Goal: Task Accomplishment & Management: Manage account settings

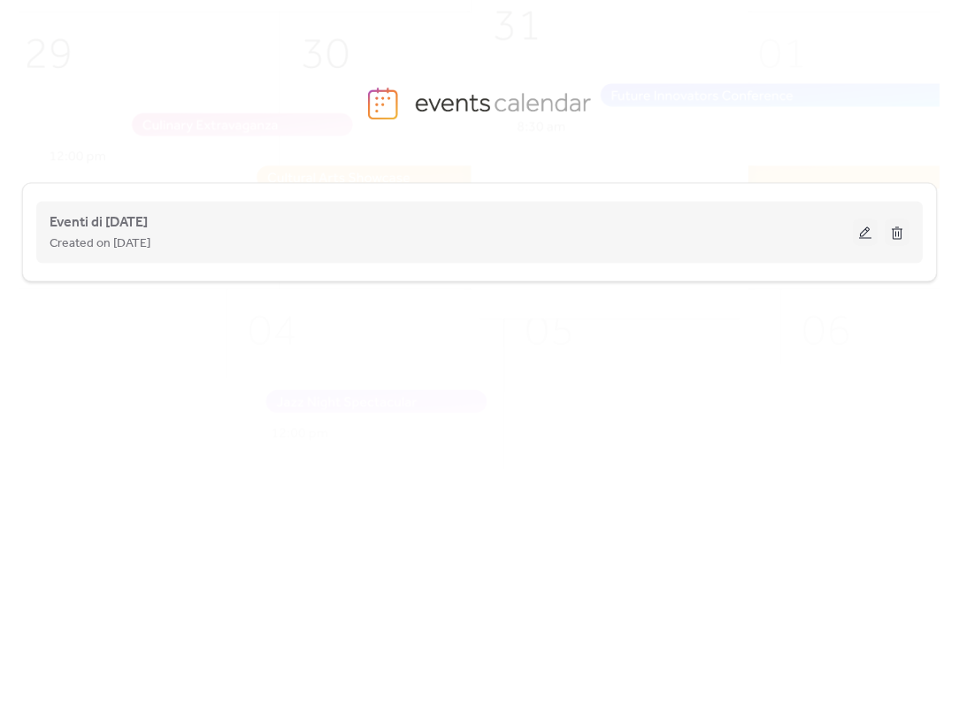
click at [863, 229] on button at bounding box center [865, 232] width 25 height 27
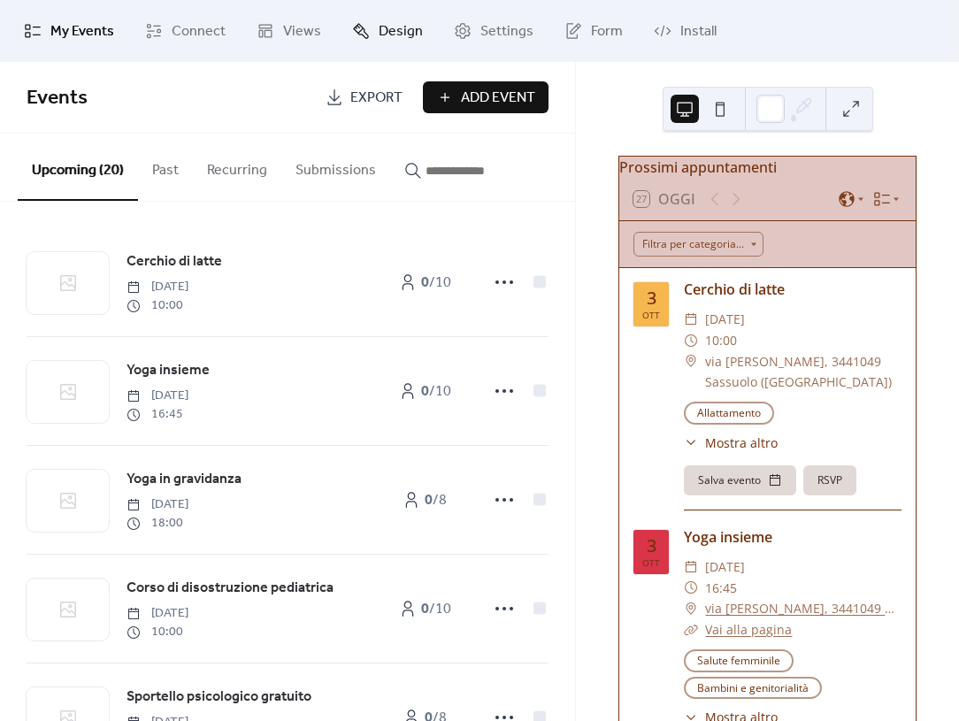
click at [396, 39] on span "Design" at bounding box center [401, 31] width 44 height 21
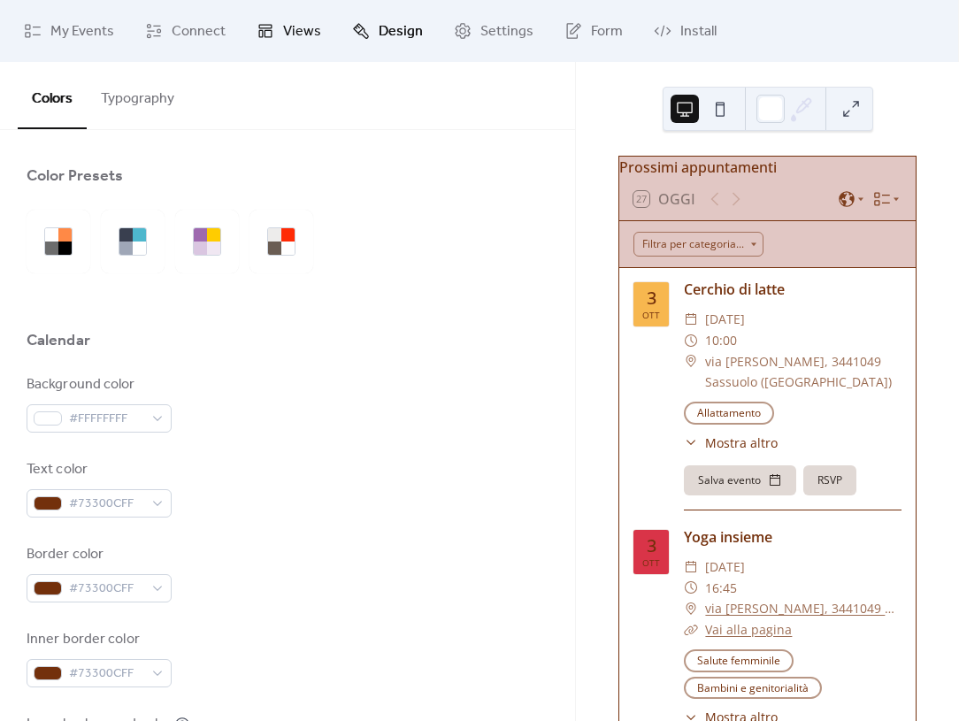
click at [308, 36] on span "Views" at bounding box center [302, 31] width 38 height 21
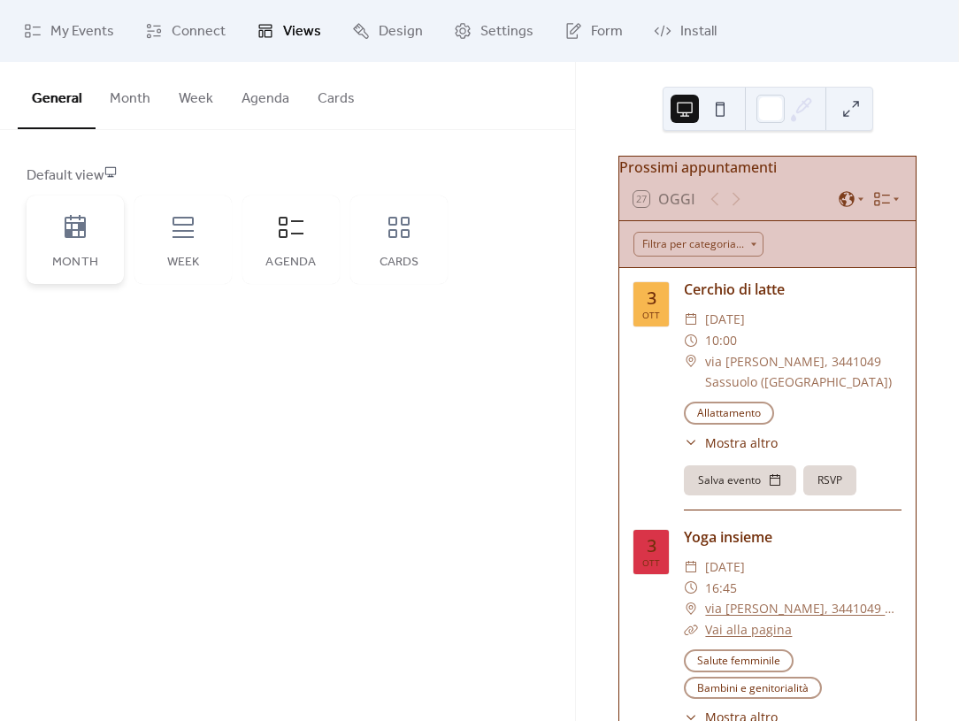
click at [87, 247] on div "Month" at bounding box center [75, 239] width 97 height 88
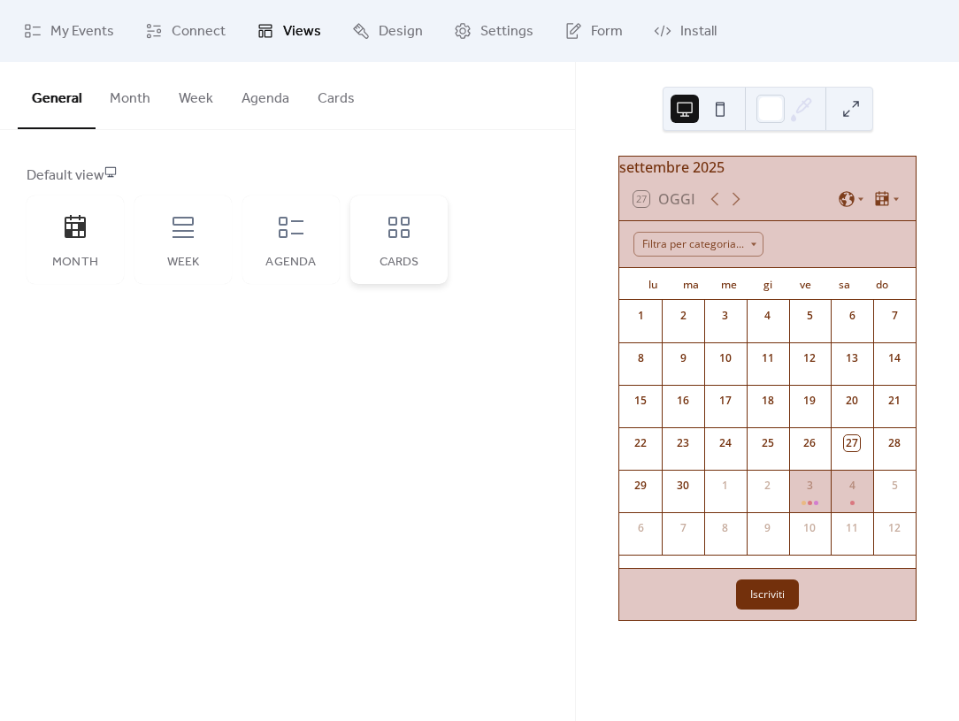
click at [386, 246] on div "Cards" at bounding box center [398, 239] width 97 height 88
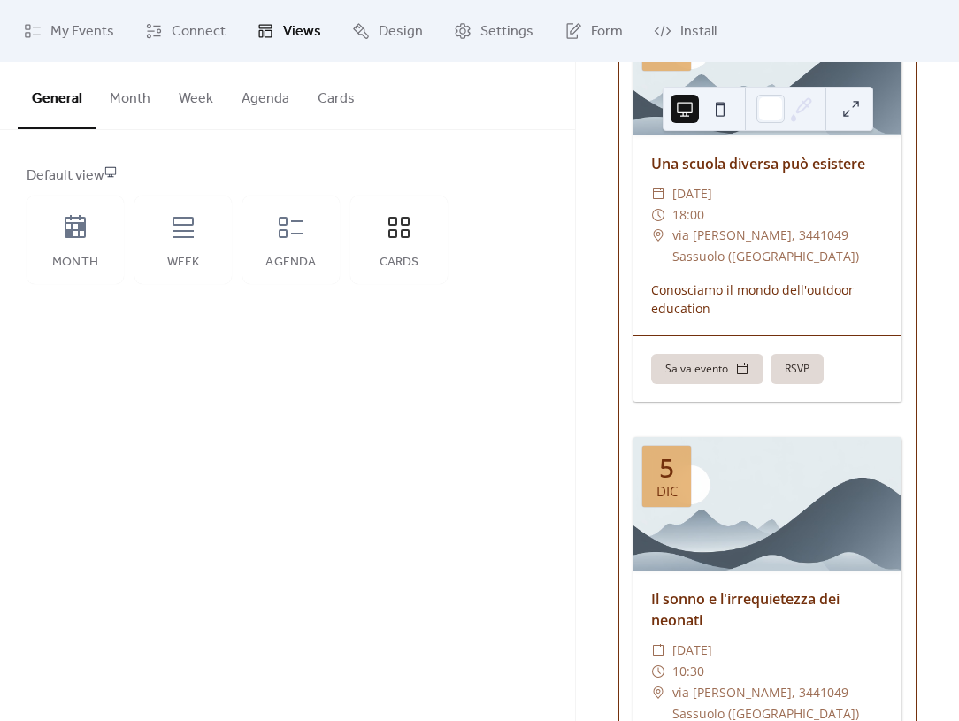
scroll to position [7483, 0]
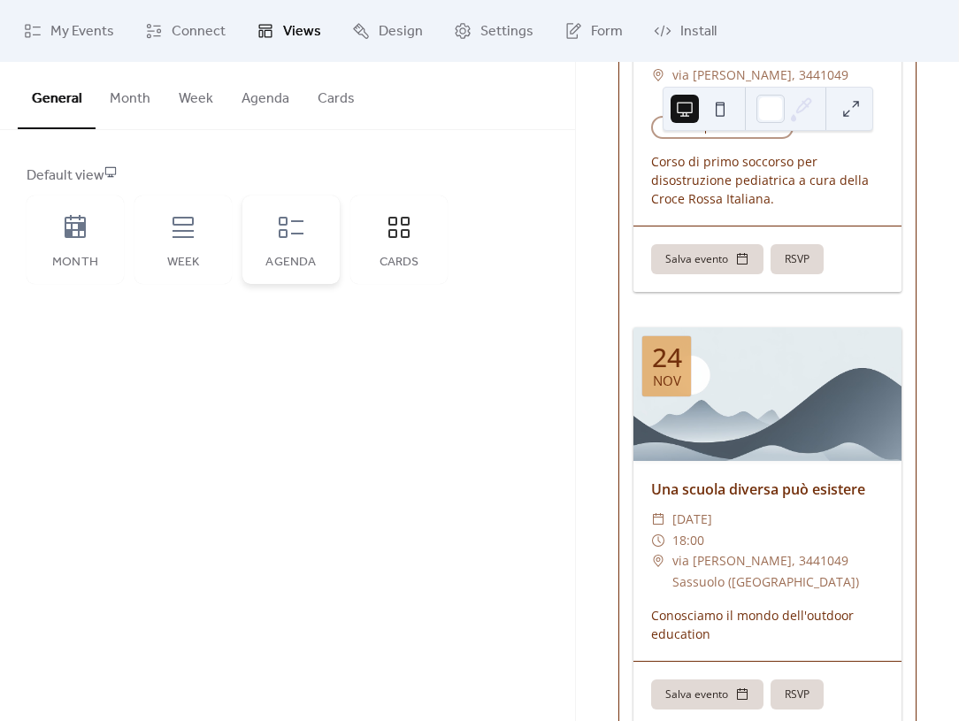
click at [265, 255] on div "Agenda" at bounding box center [290, 239] width 97 height 88
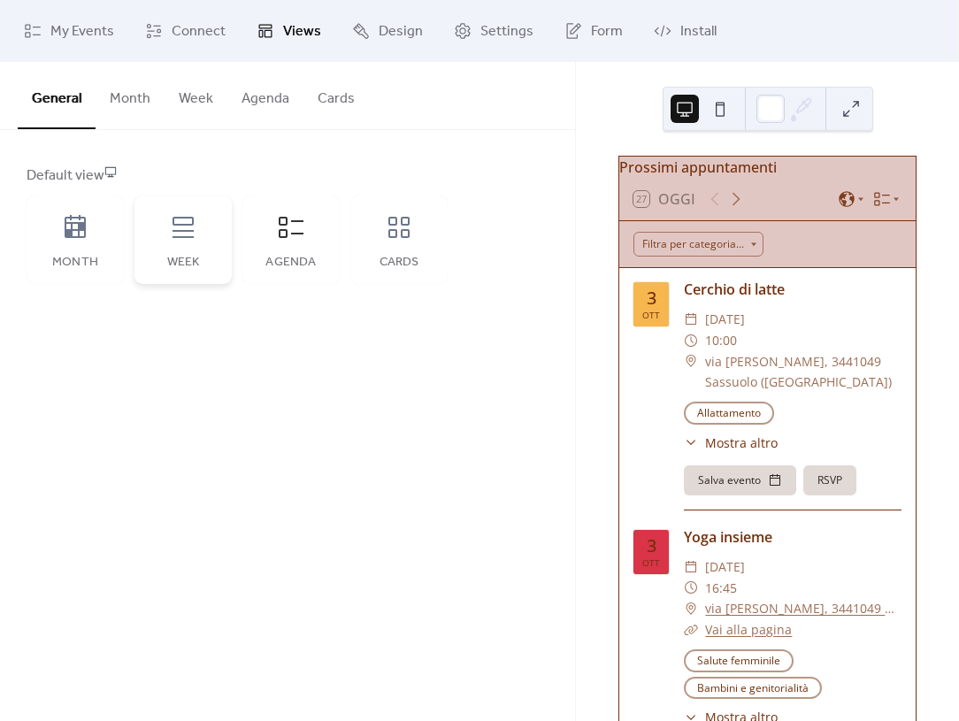
scroll to position [0, 0]
click at [195, 272] on div "Week" at bounding box center [182, 239] width 97 height 88
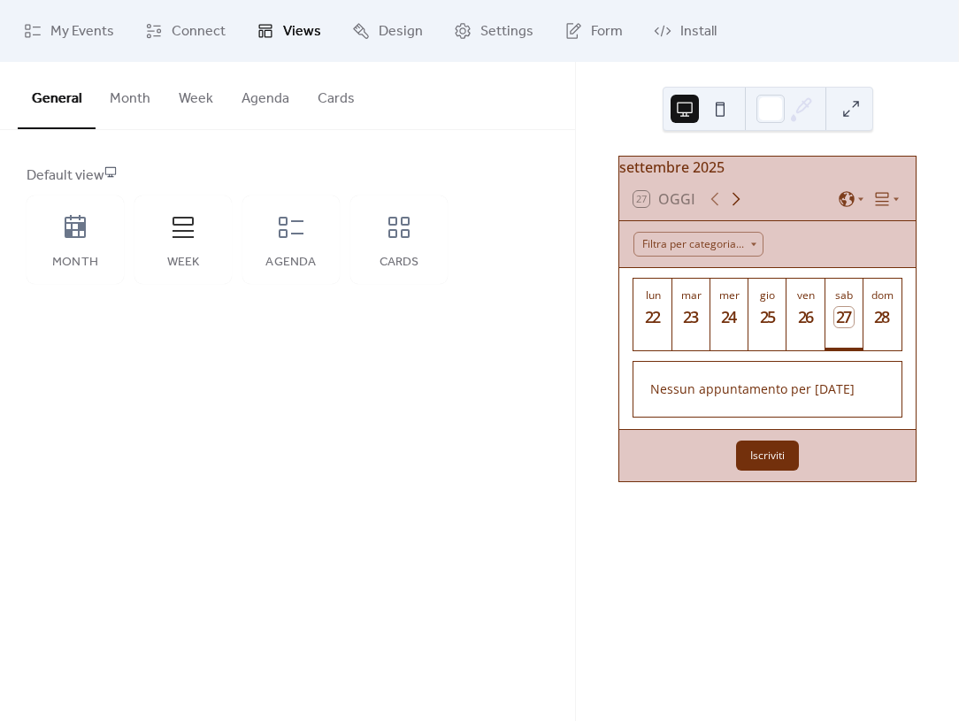
click at [738, 208] on icon at bounding box center [735, 198] width 21 height 21
click at [807, 341] on div at bounding box center [805, 338] width 19 height 14
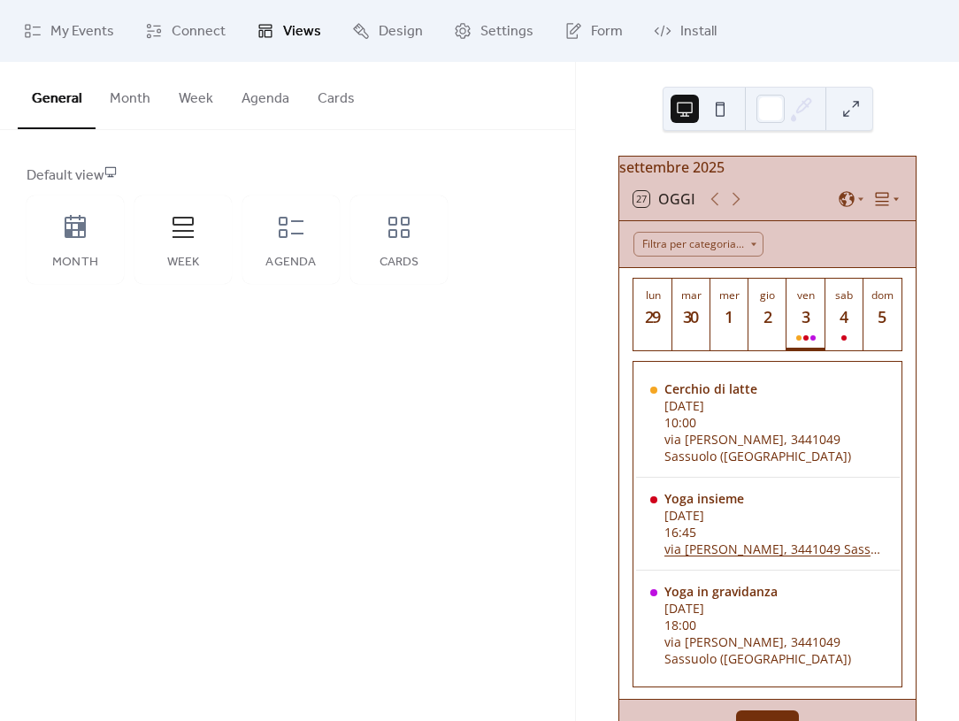
click at [877, 206] on icon at bounding box center [882, 199] width 13 height 13
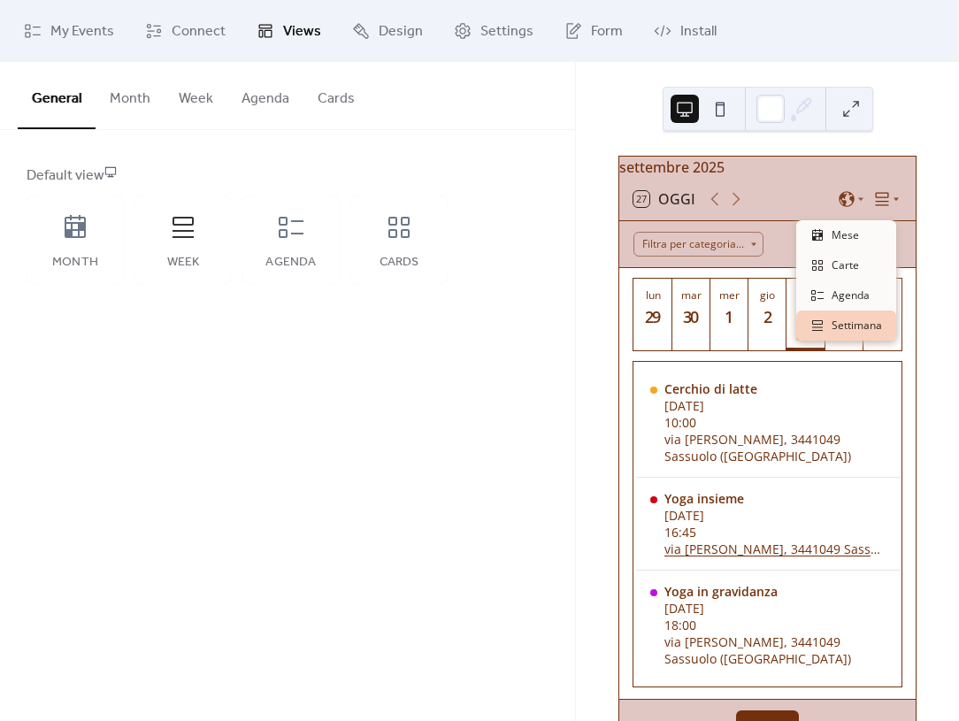
click at [891, 204] on icon at bounding box center [896, 199] width 11 height 11
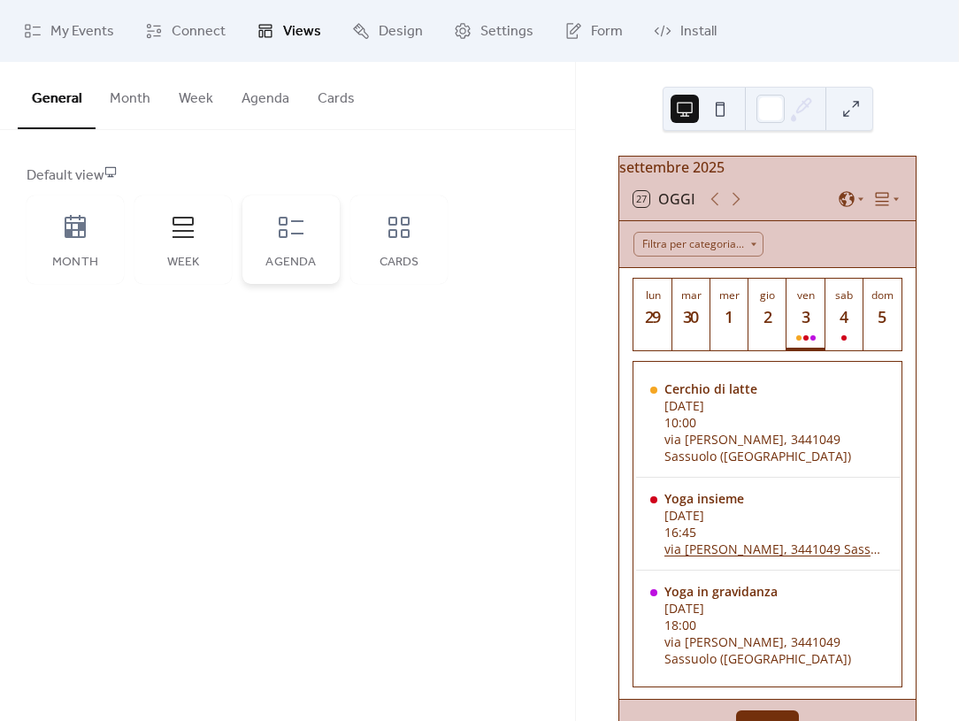
click at [304, 230] on icon at bounding box center [291, 227] width 28 height 28
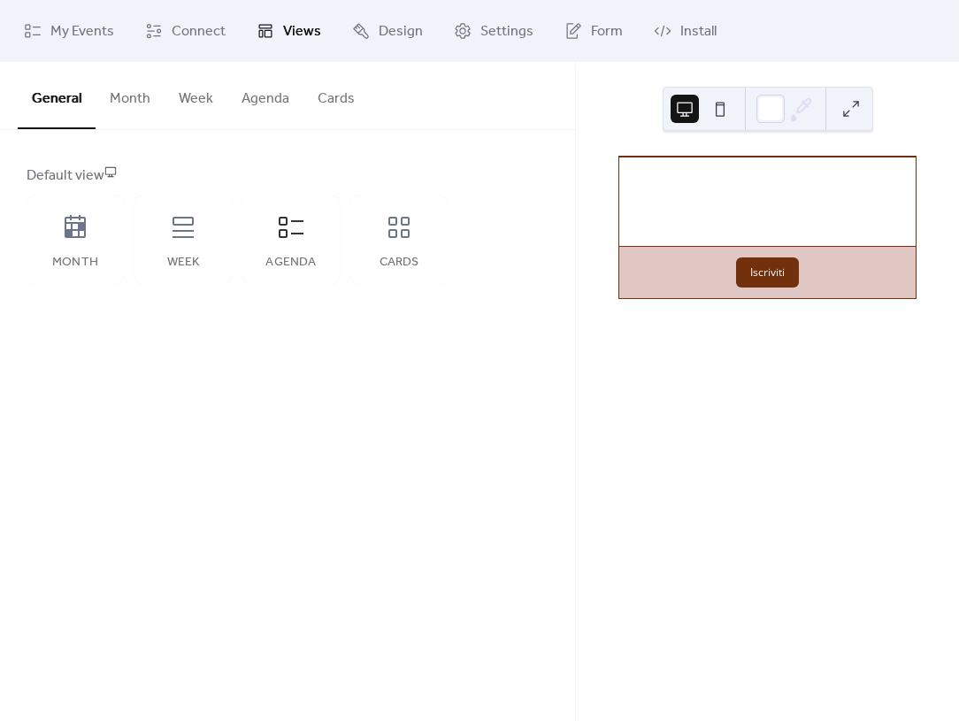
click at [199, 95] on button "Week" at bounding box center [195, 94] width 63 height 65
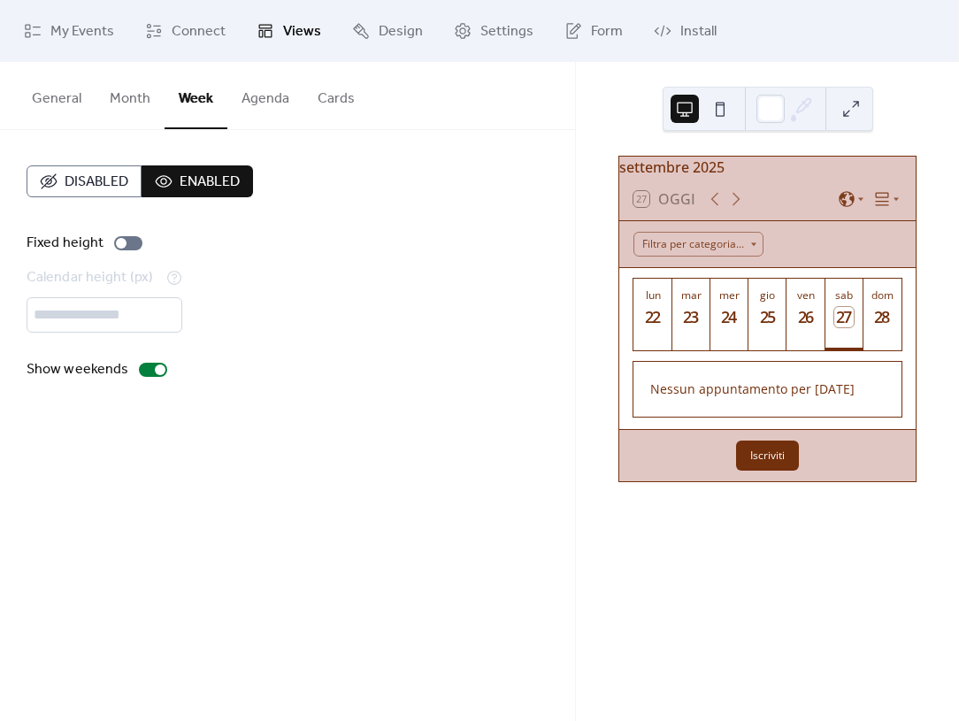
click at [132, 101] on button "Month" at bounding box center [130, 94] width 69 height 65
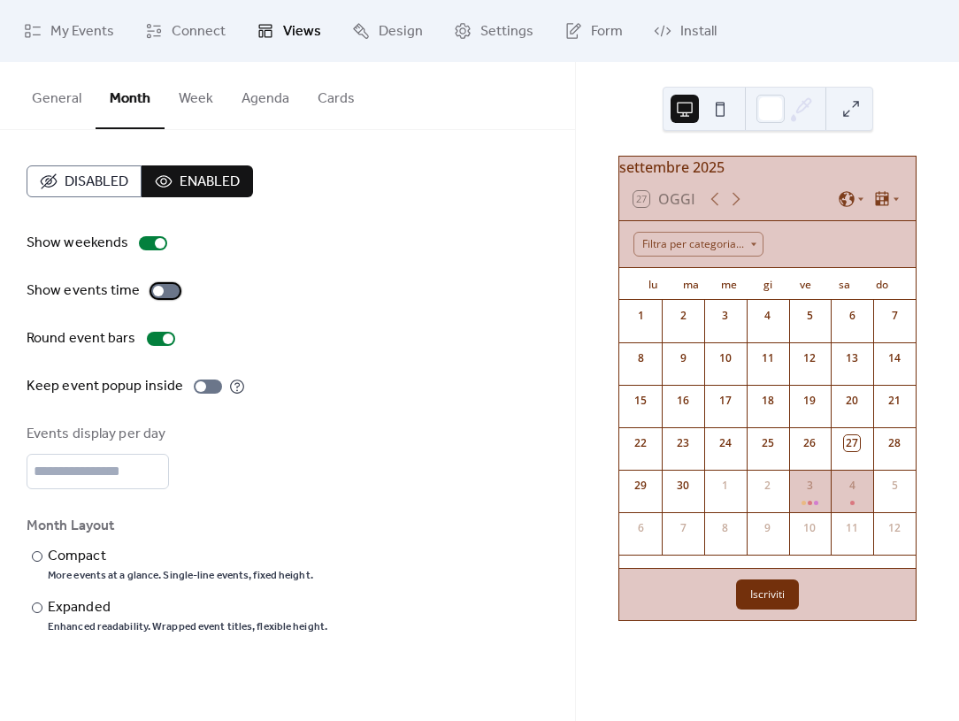
click at [168, 292] on div at bounding box center [165, 291] width 28 height 14
click at [151, 470] on input "*" at bounding box center [98, 471] width 142 height 35
type input "*"
click at [151, 470] on input "*" at bounding box center [98, 471] width 142 height 35
click at [207, 387] on div at bounding box center [208, 386] width 28 height 14
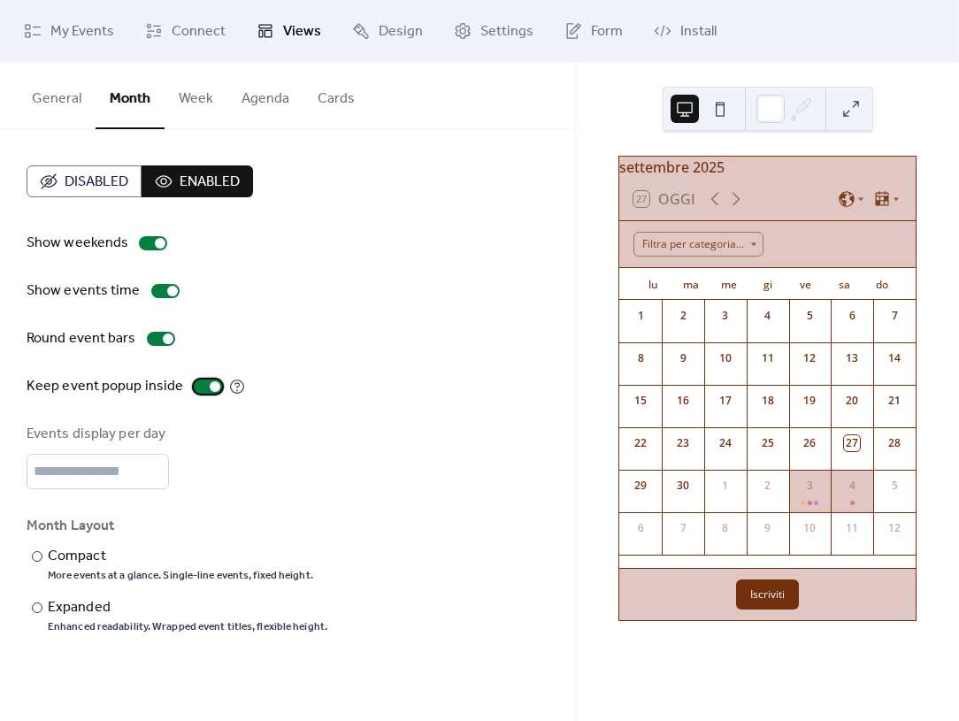
click at [210, 387] on div at bounding box center [215, 386] width 11 height 11
click at [274, 412] on div "Show weekends Show events time Round event bars Keep event popup inside Events …" at bounding box center [288, 433] width 522 height 401
click at [191, 103] on button "Week" at bounding box center [195, 94] width 63 height 65
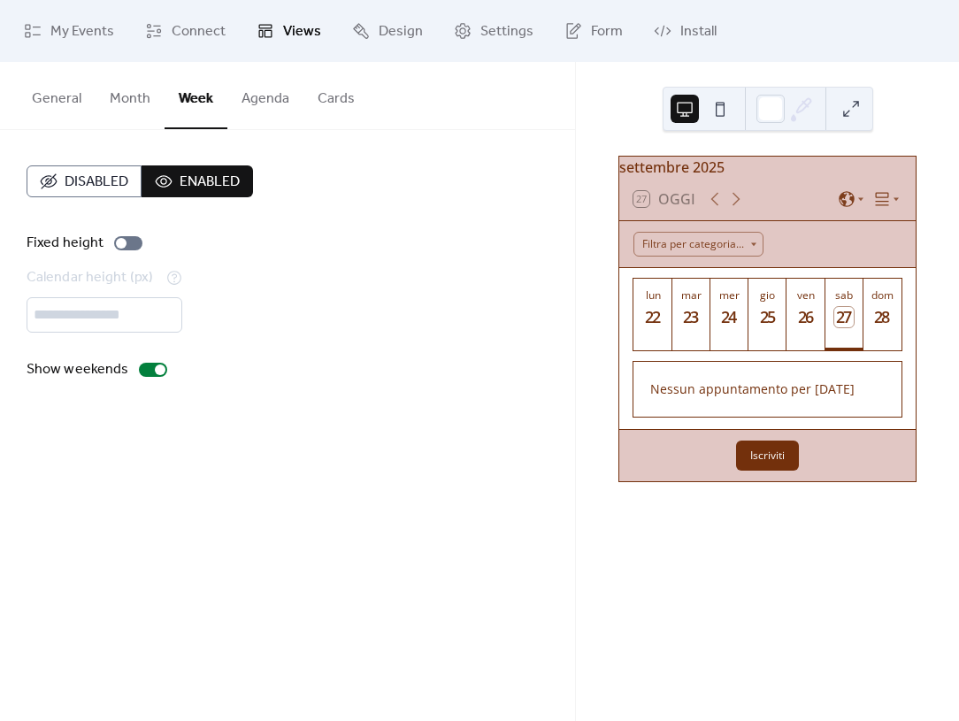
click at [124, 98] on button "Month" at bounding box center [130, 94] width 69 height 65
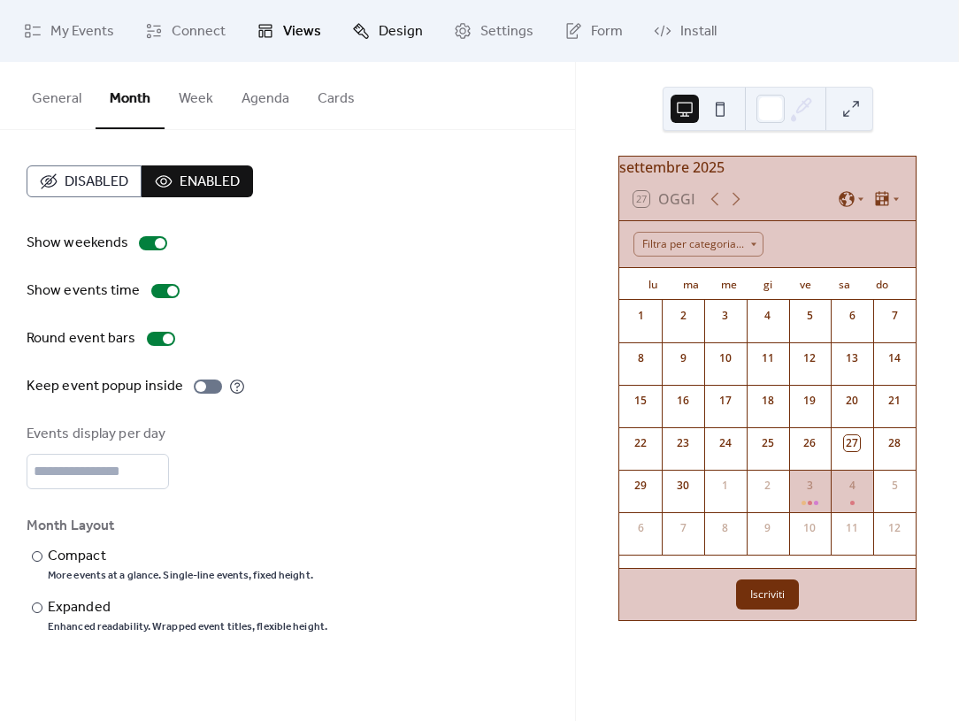
click at [421, 34] on link "Design" at bounding box center [387, 31] width 97 height 48
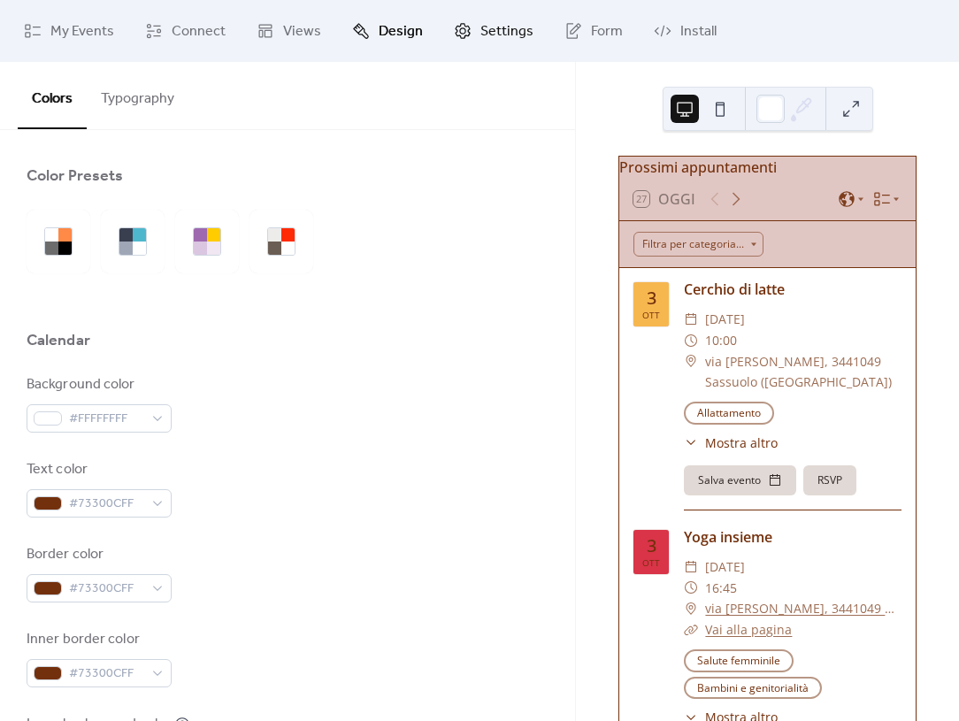
click at [508, 28] on span "Settings" at bounding box center [506, 31] width 53 height 21
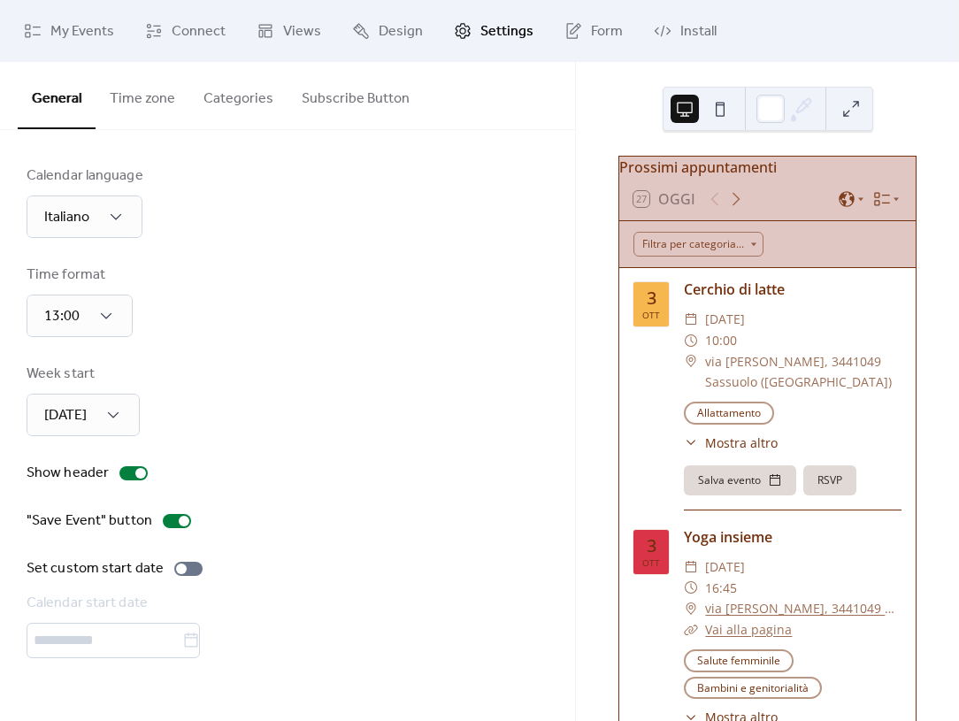
click at [324, 108] on button "Subscribe Button" at bounding box center [355, 94] width 136 height 65
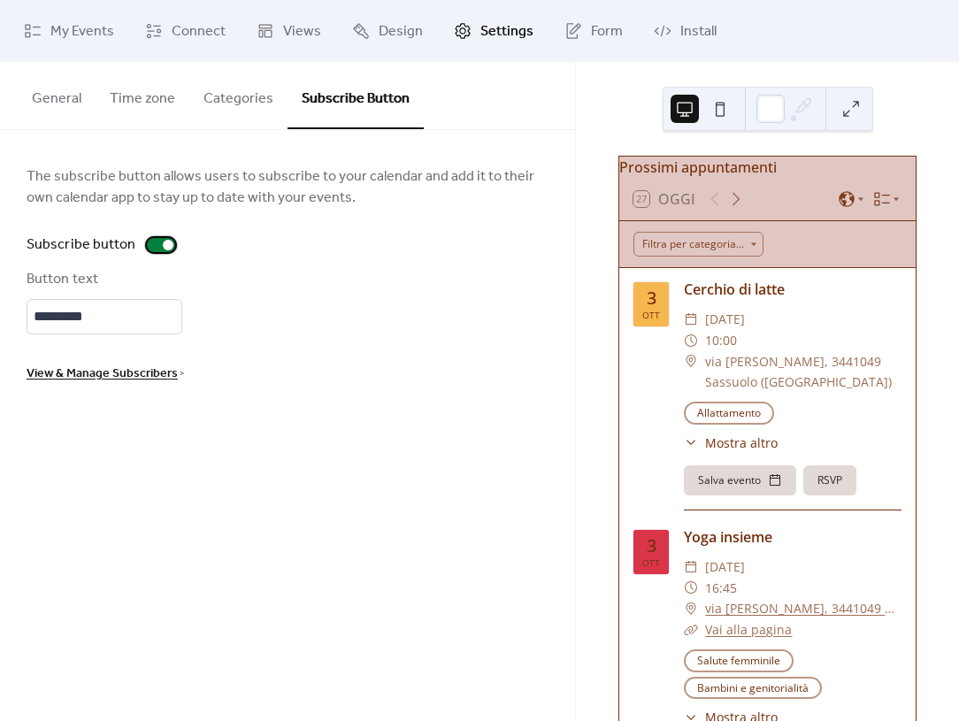
click at [159, 252] on label "Subscribe button" at bounding box center [105, 244] width 156 height 21
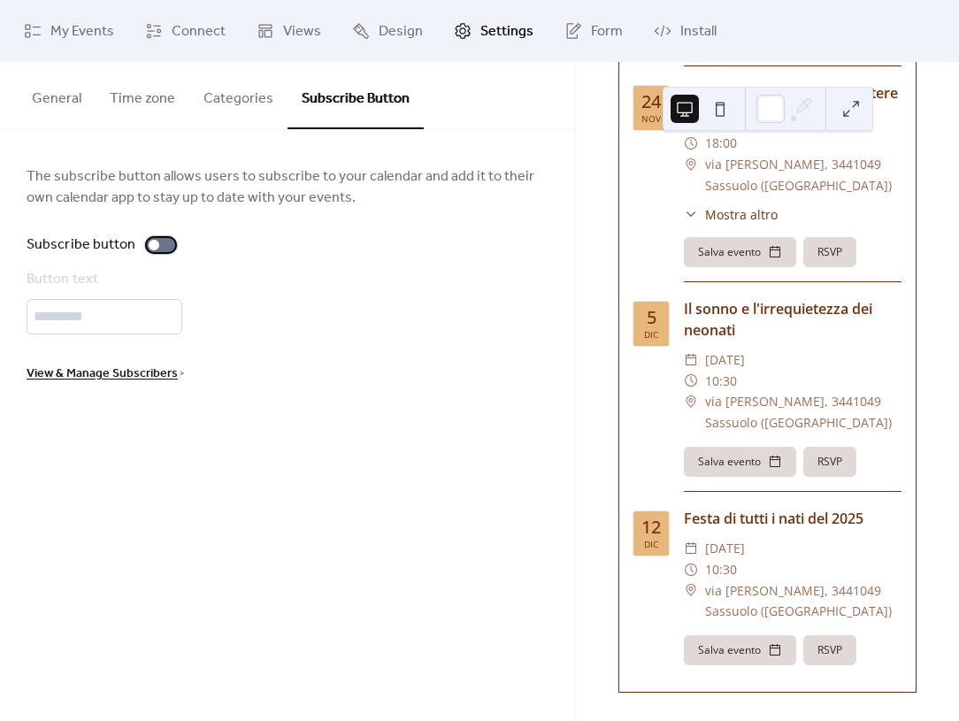
scroll to position [4149, 0]
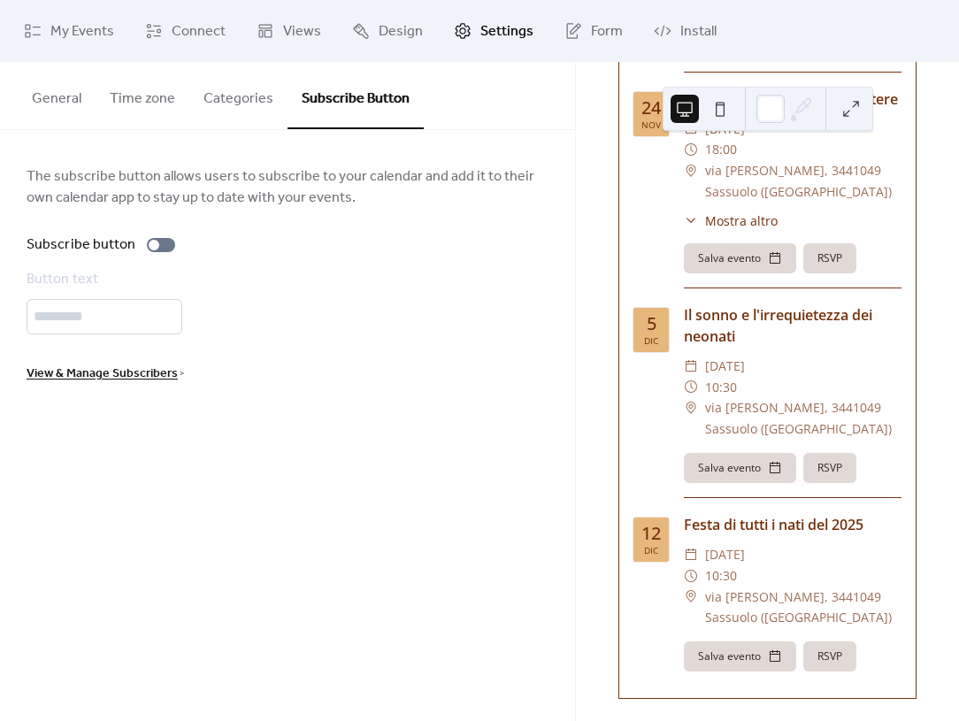
click at [267, 99] on button "Categories" at bounding box center [238, 94] width 98 height 65
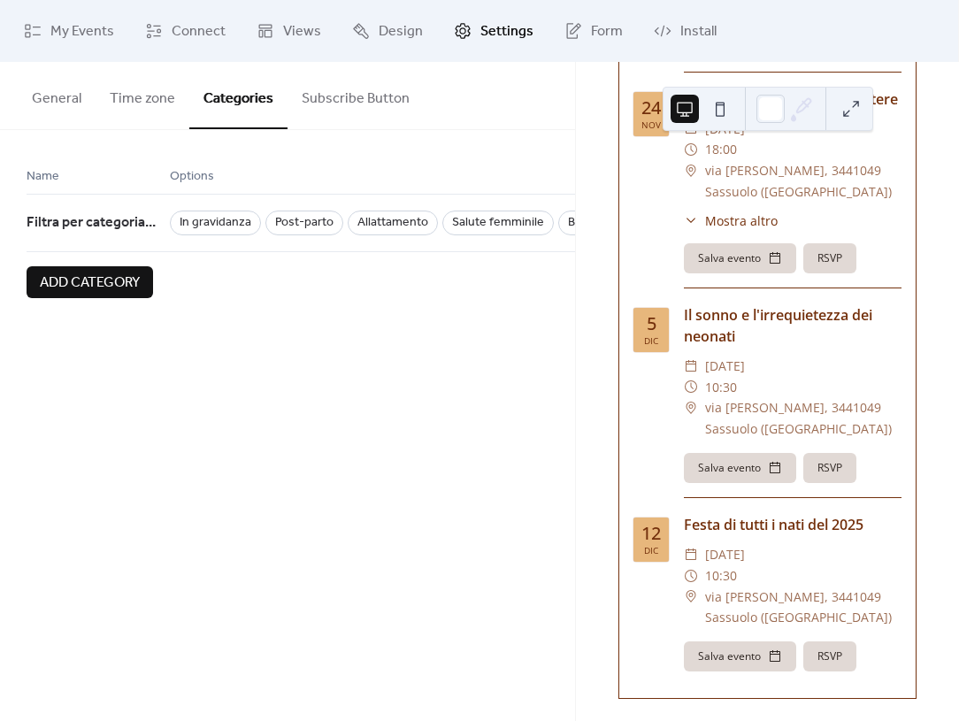
click at [166, 104] on button "Time zone" at bounding box center [143, 94] width 94 height 65
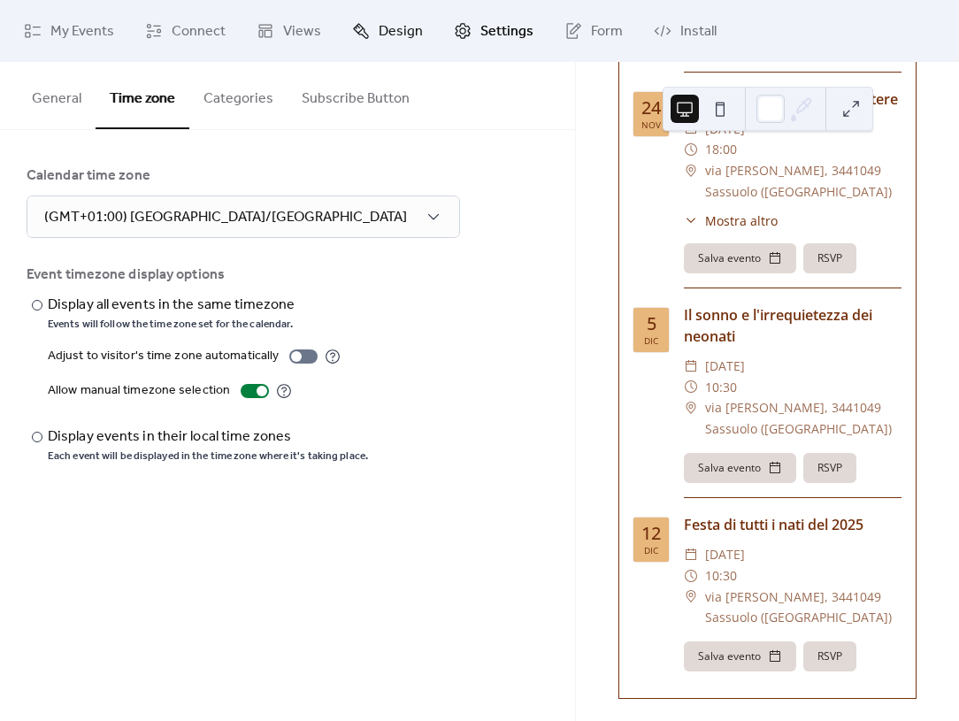
click at [402, 30] on span "Design" at bounding box center [401, 31] width 44 height 21
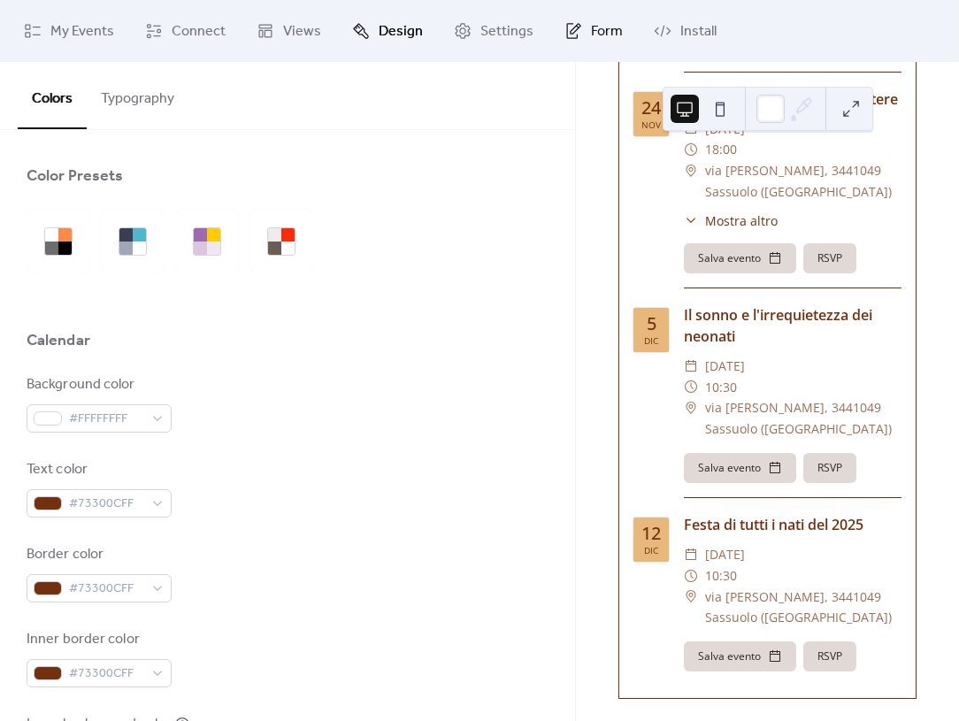
click at [579, 39] on link "Form" at bounding box center [593, 31] width 85 height 48
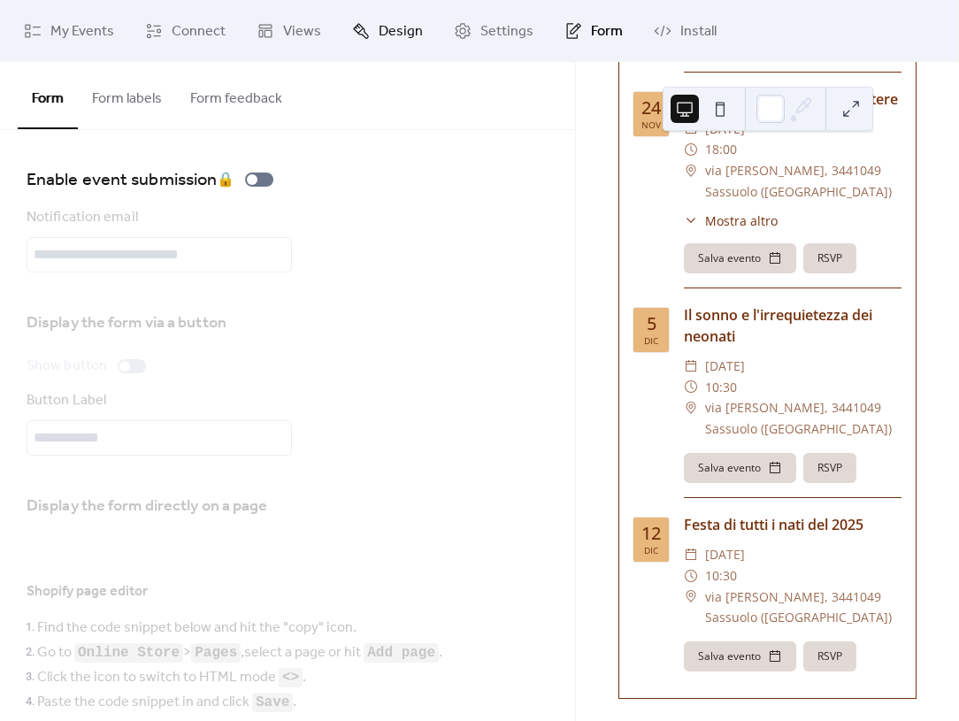
click at [409, 35] on span "Design" at bounding box center [401, 31] width 44 height 21
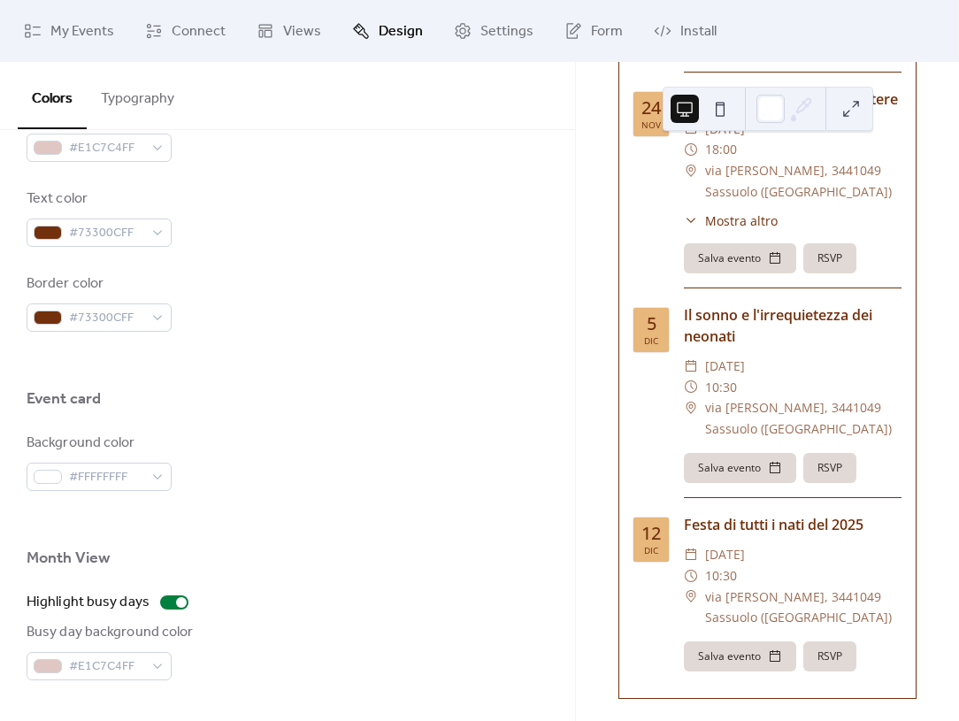
scroll to position [875, 0]
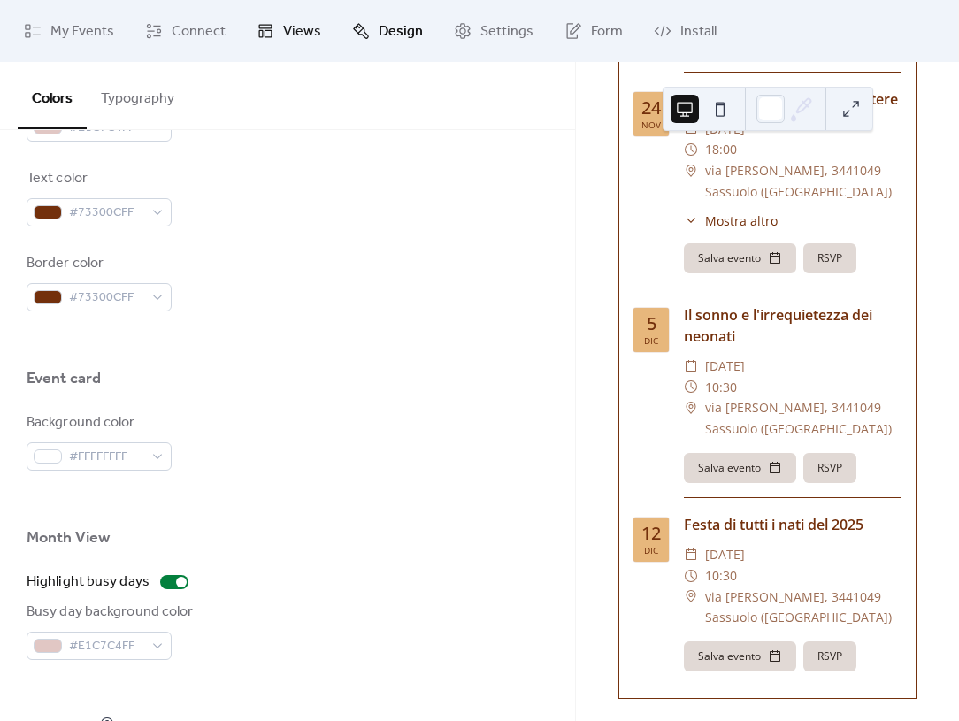
click at [295, 46] on link "Views" at bounding box center [288, 31] width 91 height 48
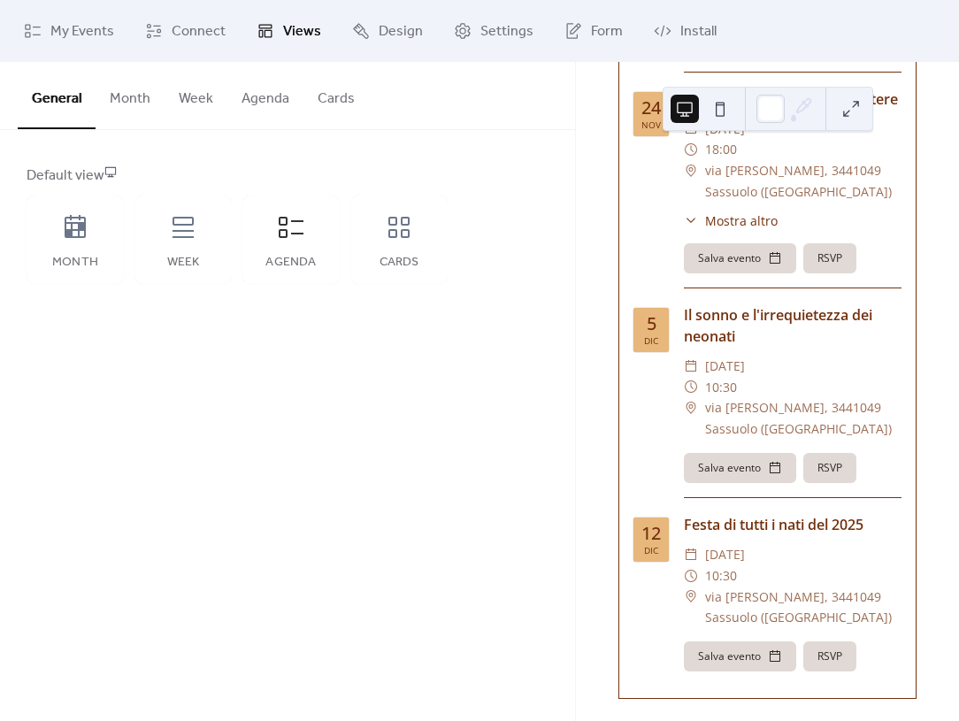
click at [344, 98] on button "Cards" at bounding box center [335, 94] width 65 height 65
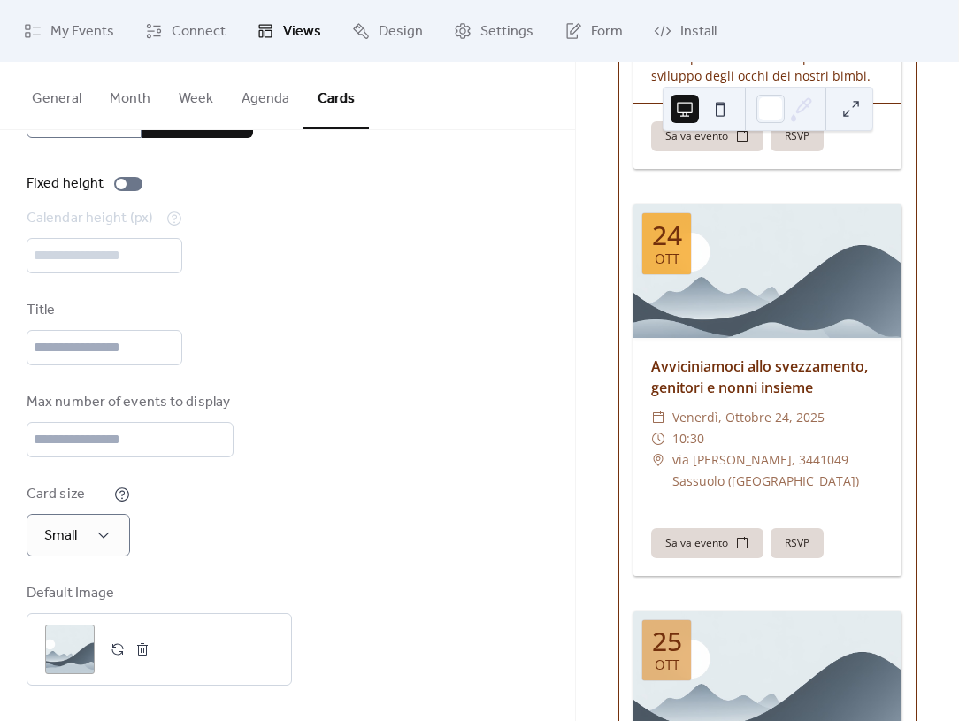
scroll to position [78, 0]
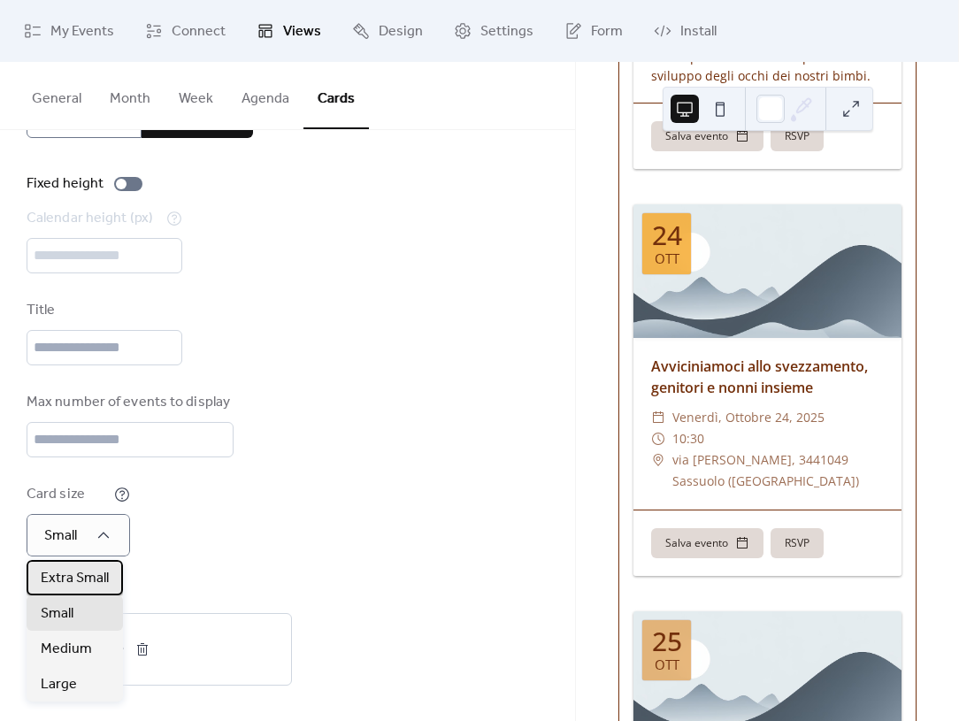
click at [103, 576] on span "Extra Small" at bounding box center [75, 578] width 68 height 21
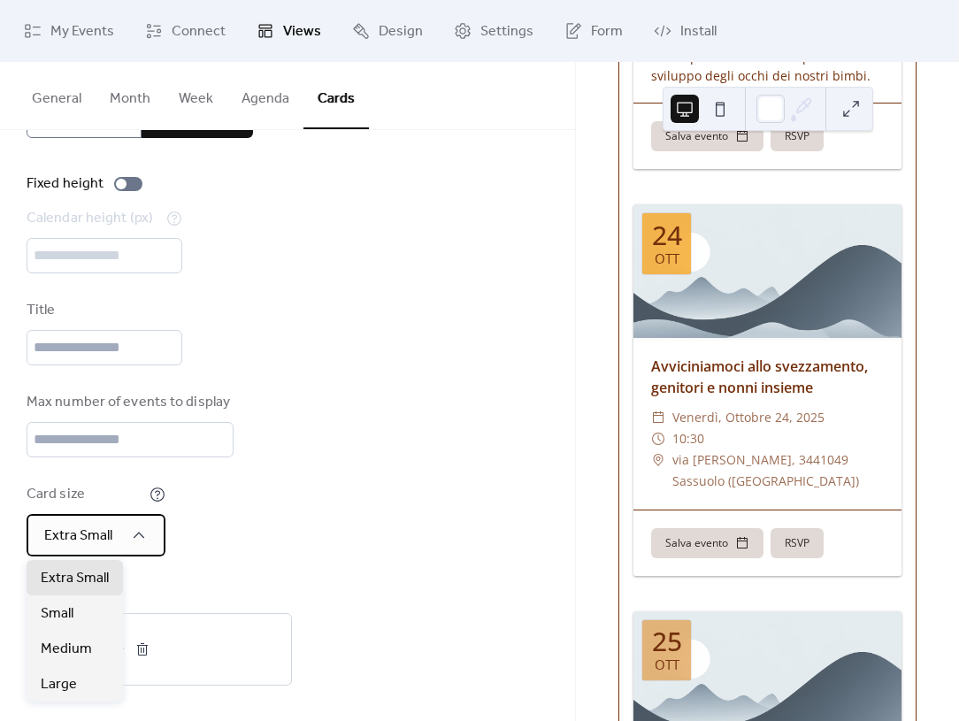
click at [124, 552] on div "Extra Small" at bounding box center [96, 535] width 139 height 42
click at [96, 605] on div "Small" at bounding box center [75, 612] width 96 height 35
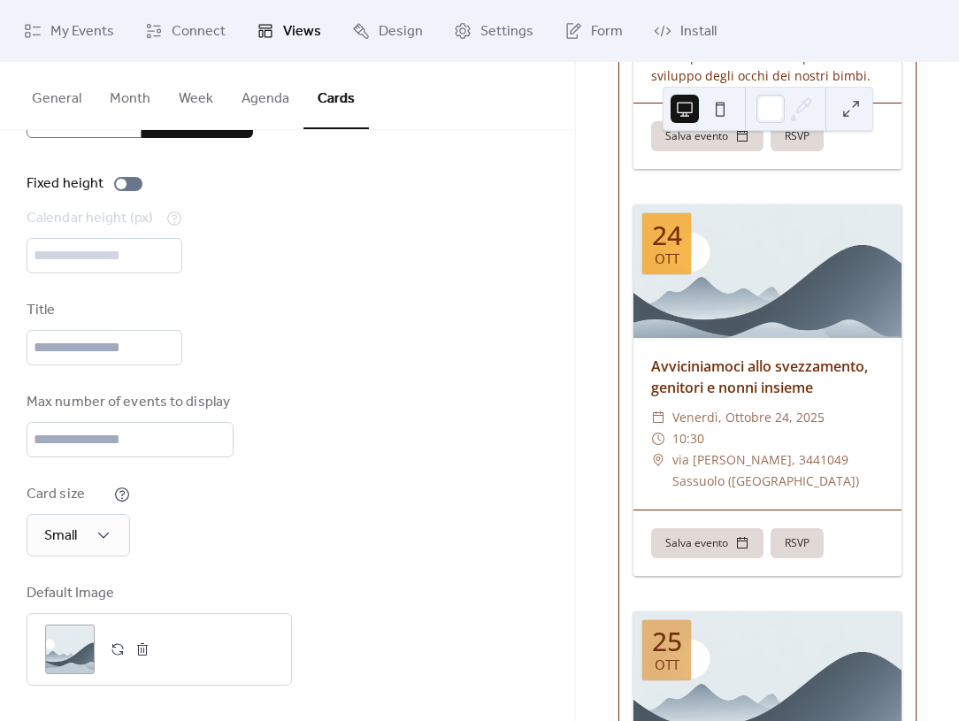
click at [286, 514] on div "Card size Small" at bounding box center [288, 520] width 522 height 73
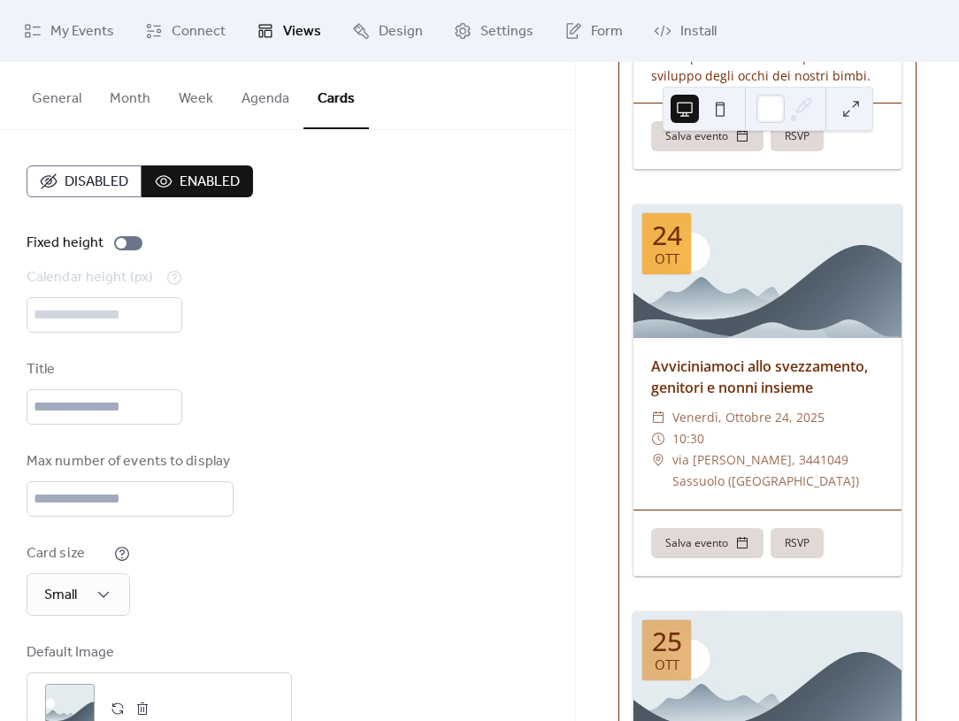
scroll to position [0, 0]
click at [122, 176] on span "Disabled" at bounding box center [97, 182] width 64 height 21
click at [195, 181] on span "Enabled" at bounding box center [210, 182] width 60 height 21
click at [275, 106] on button "Agenda" at bounding box center [265, 94] width 76 height 65
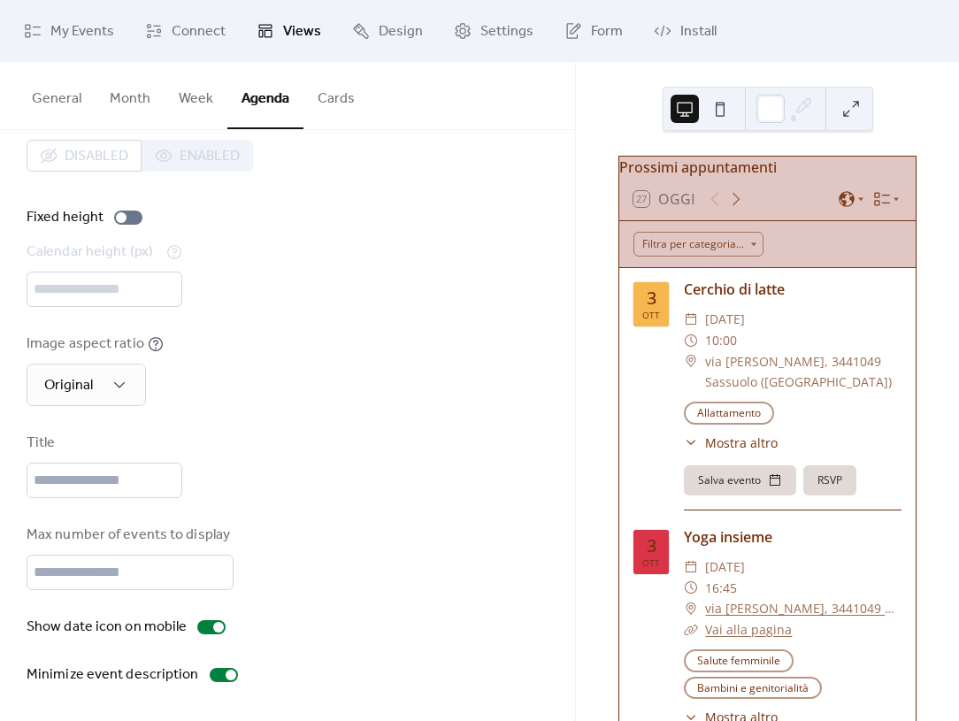
scroll to position [44, 0]
click at [195, 103] on button "Week" at bounding box center [195, 94] width 63 height 65
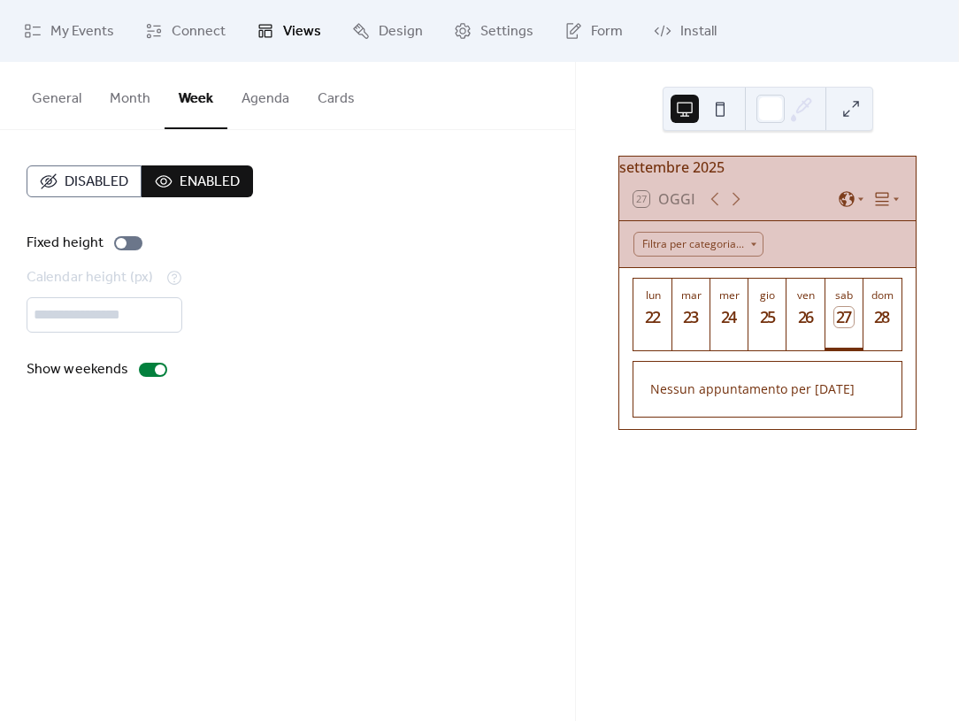
click at [126, 91] on button "Month" at bounding box center [130, 94] width 69 height 65
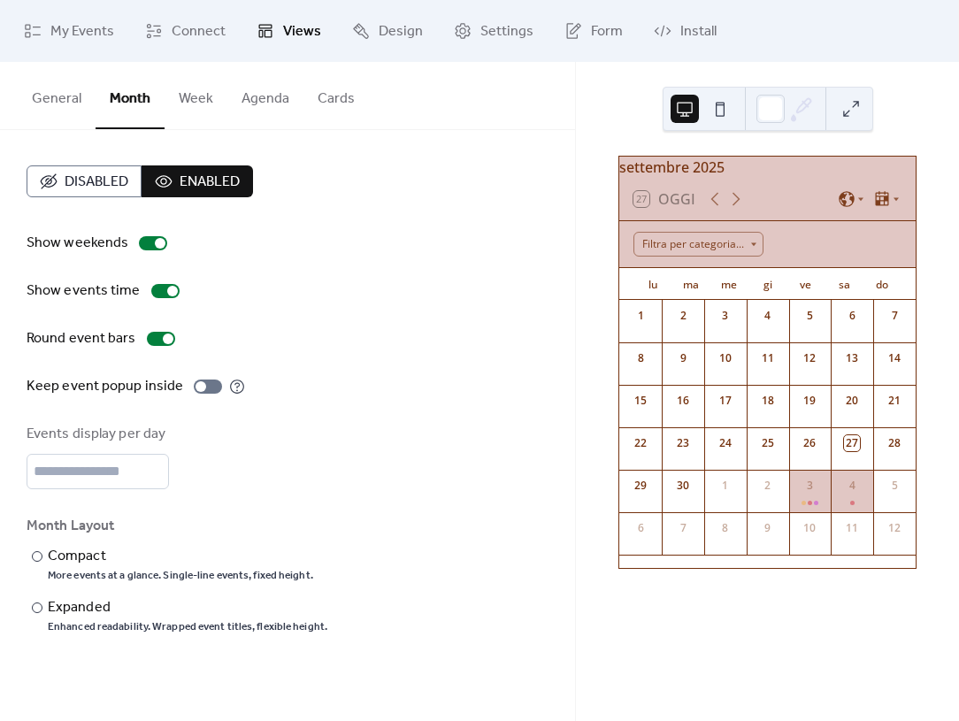
click at [65, 92] on button "General" at bounding box center [57, 94] width 78 height 65
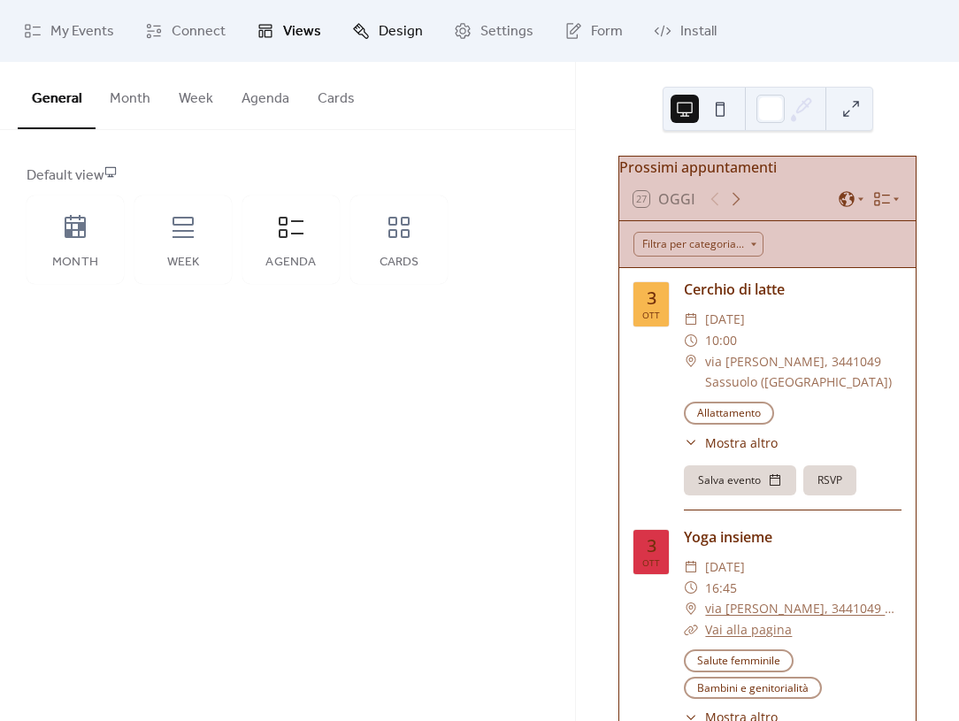
click at [387, 42] on span "Design" at bounding box center [401, 31] width 44 height 21
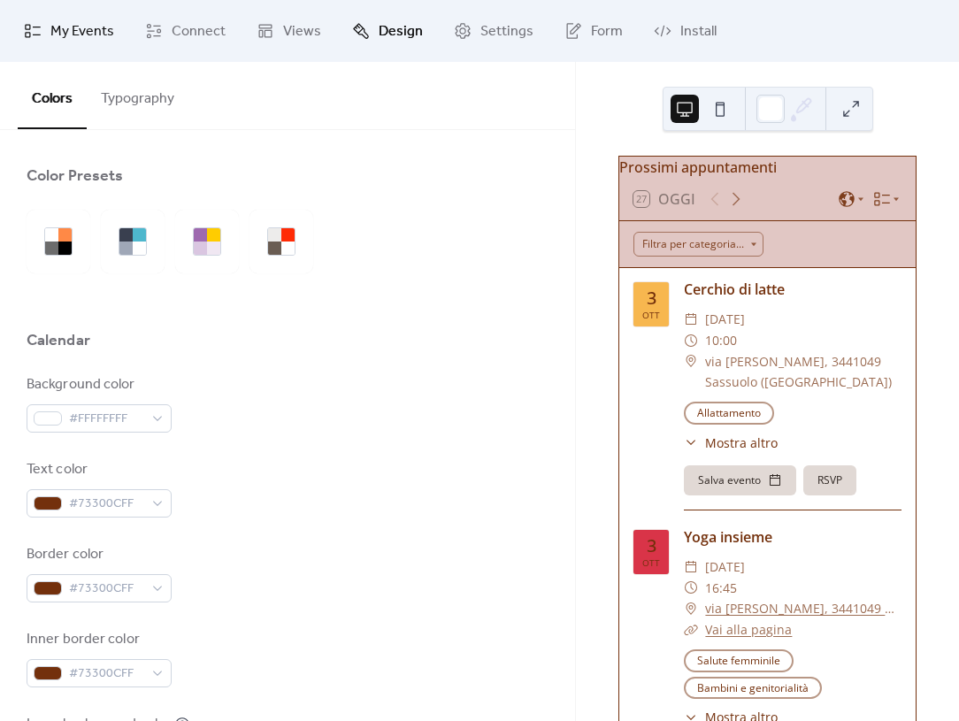
click at [64, 31] on span "My Events" at bounding box center [82, 31] width 64 height 21
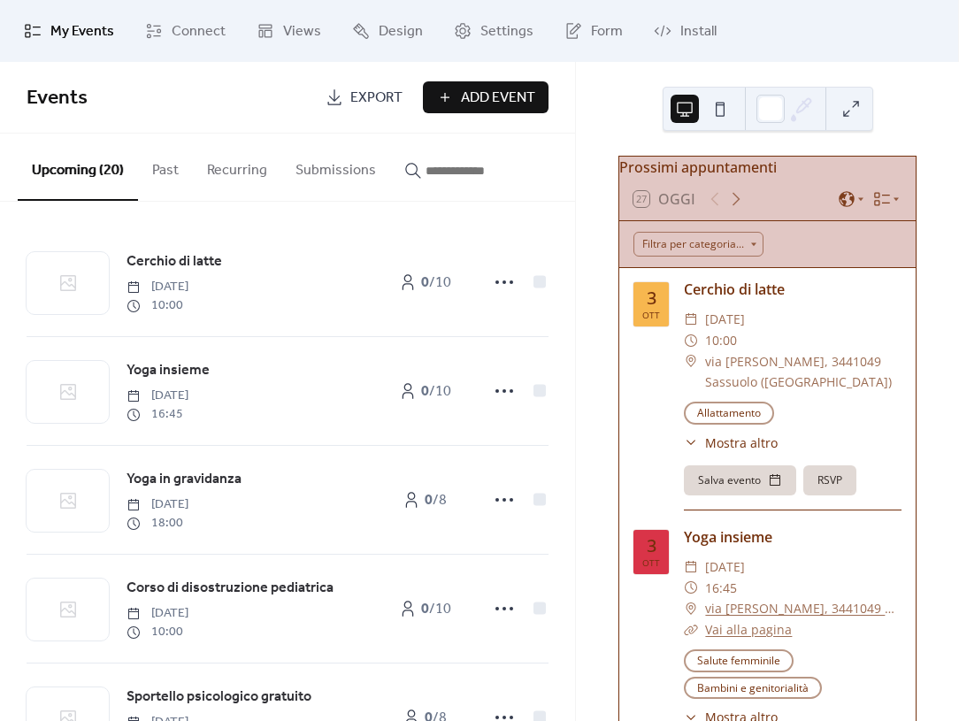
click at [210, 173] on button "Recurring" at bounding box center [237, 166] width 88 height 65
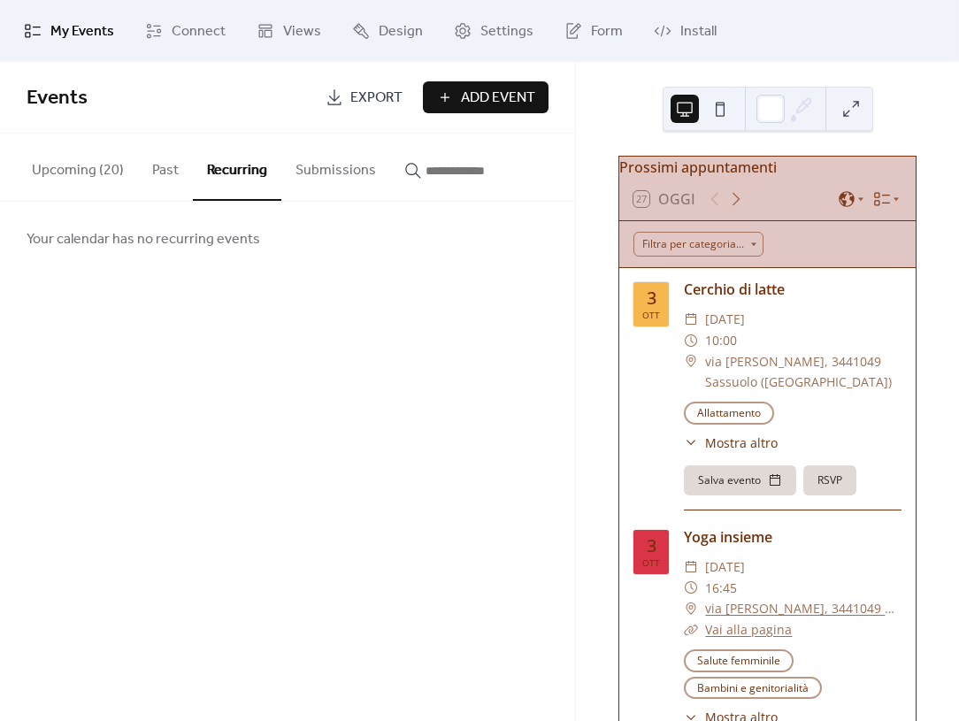
click at [86, 176] on button "Upcoming (20)" at bounding box center [78, 166] width 120 height 65
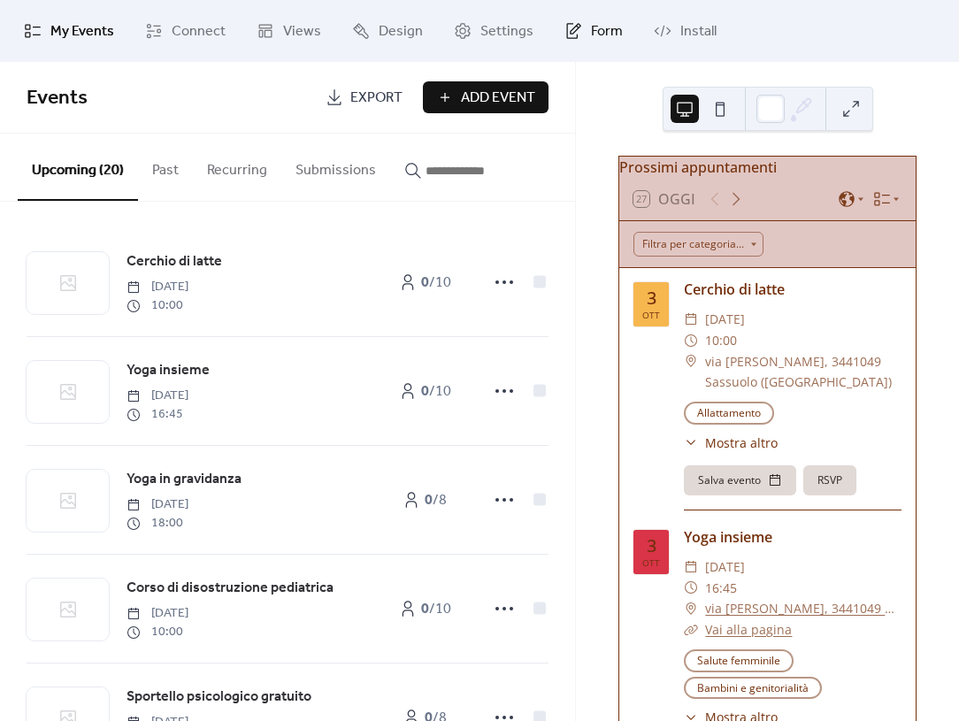
click at [577, 42] on link "Form" at bounding box center [593, 31] width 85 height 48
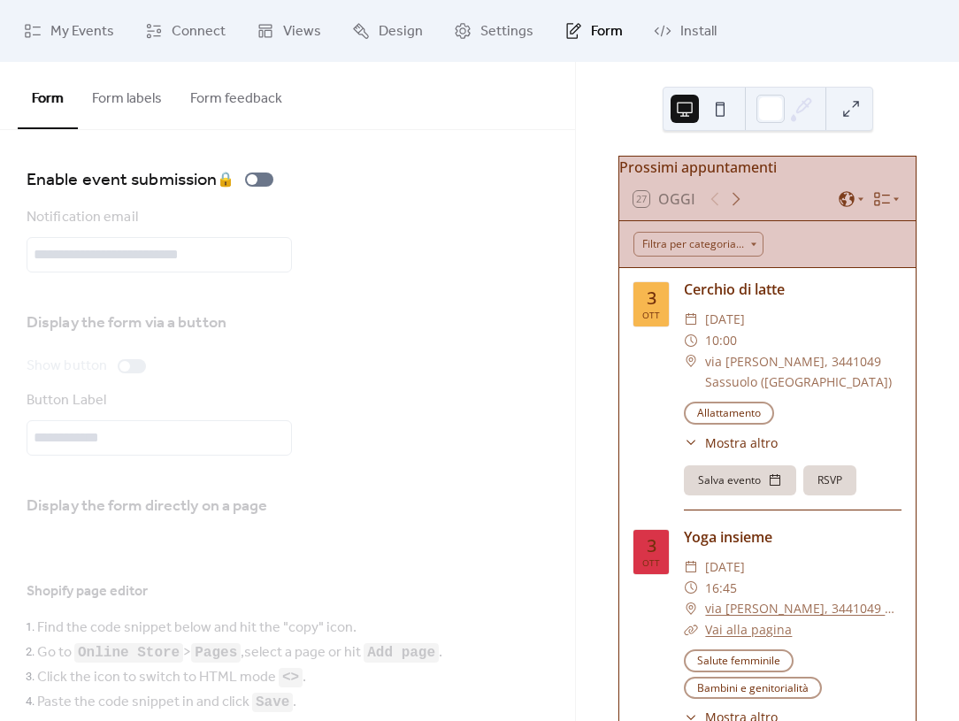
click at [149, 98] on button "Form labels" at bounding box center [127, 94] width 98 height 65
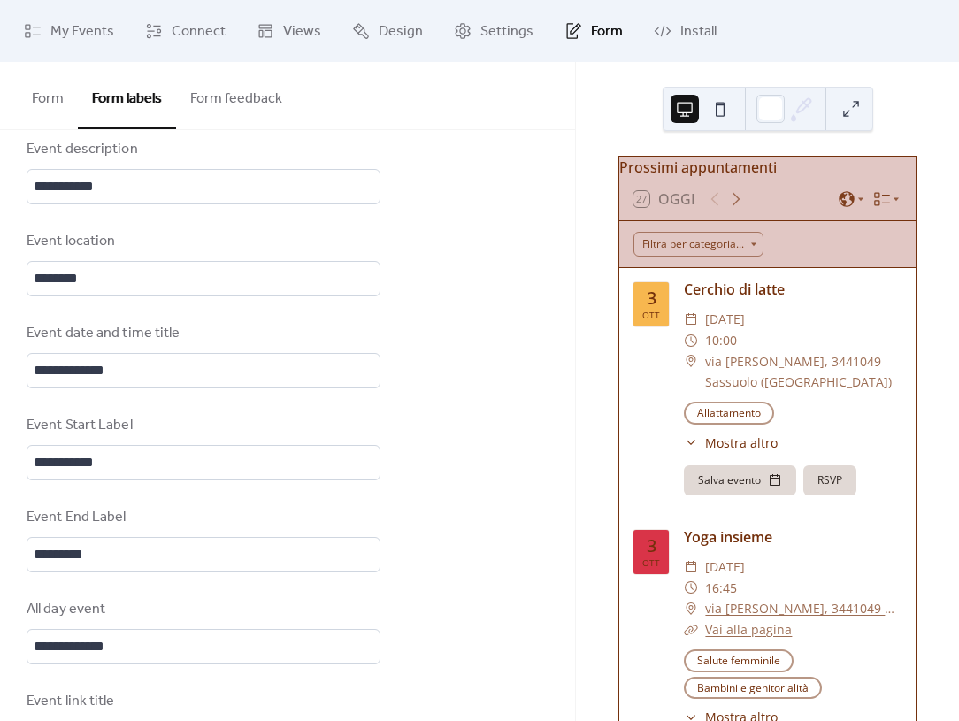
scroll to position [157, 0]
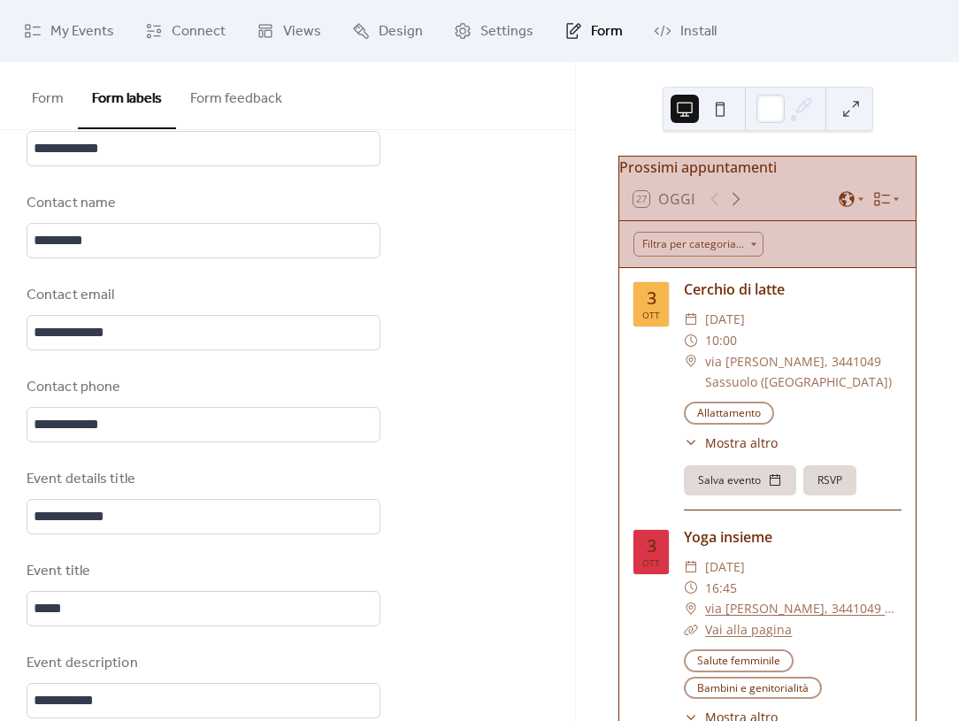
click at [232, 113] on button "Form feedback" at bounding box center [236, 94] width 120 height 65
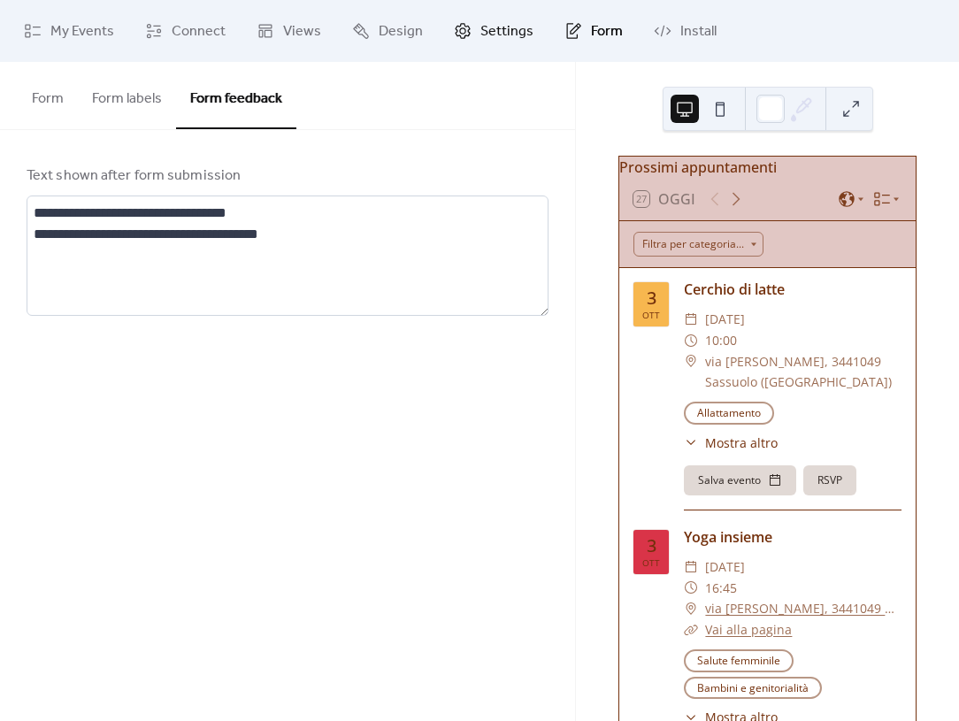
click at [504, 34] on span "Settings" at bounding box center [506, 31] width 53 height 21
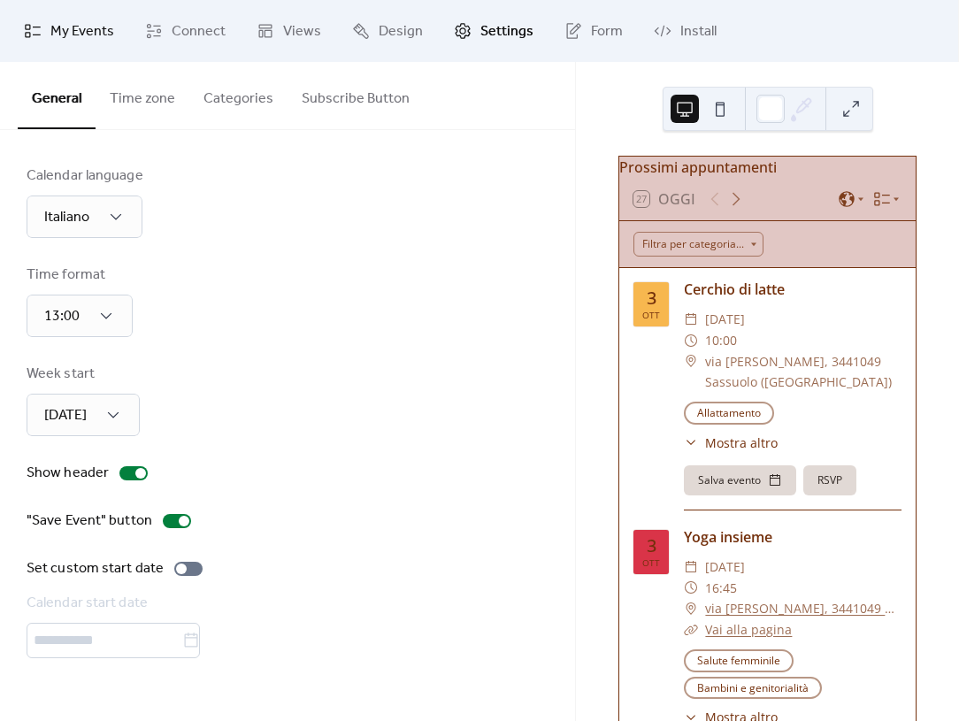
click at [98, 28] on span "My Events" at bounding box center [82, 31] width 64 height 21
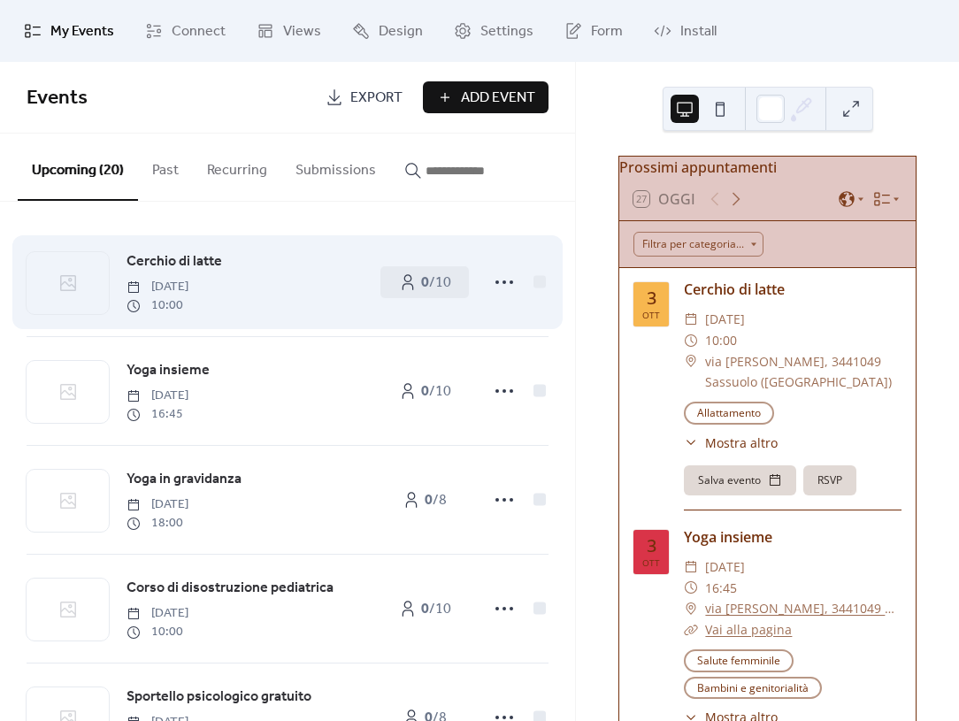
click at [188, 281] on span "[DATE]" at bounding box center [157, 287] width 62 height 19
click at [172, 264] on span "Cerchio di latte" at bounding box center [174, 261] width 96 height 21
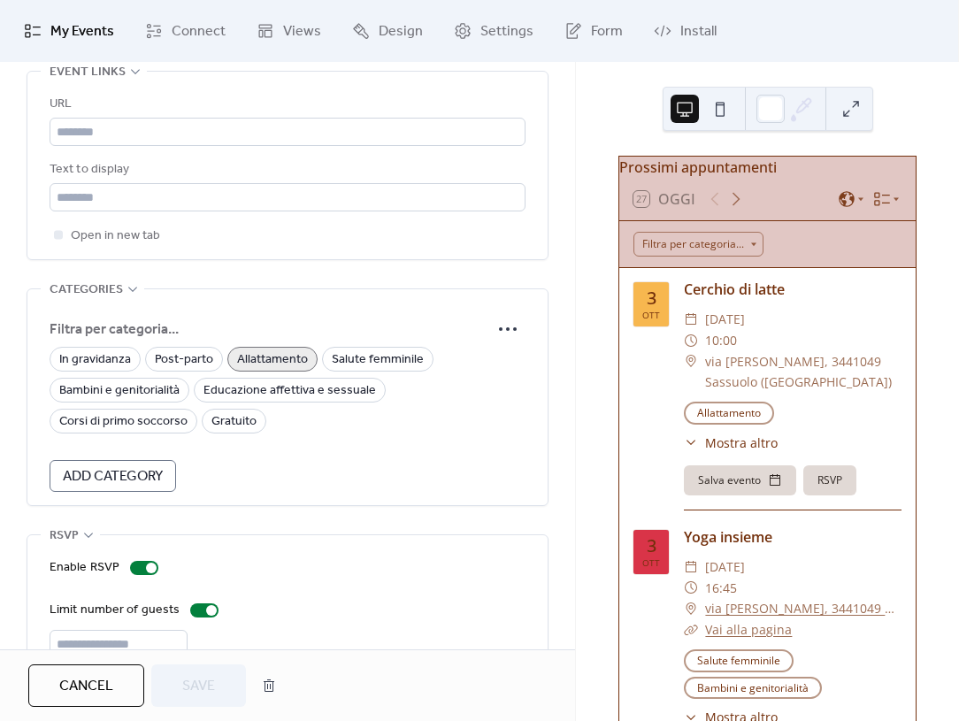
scroll to position [1095, 0]
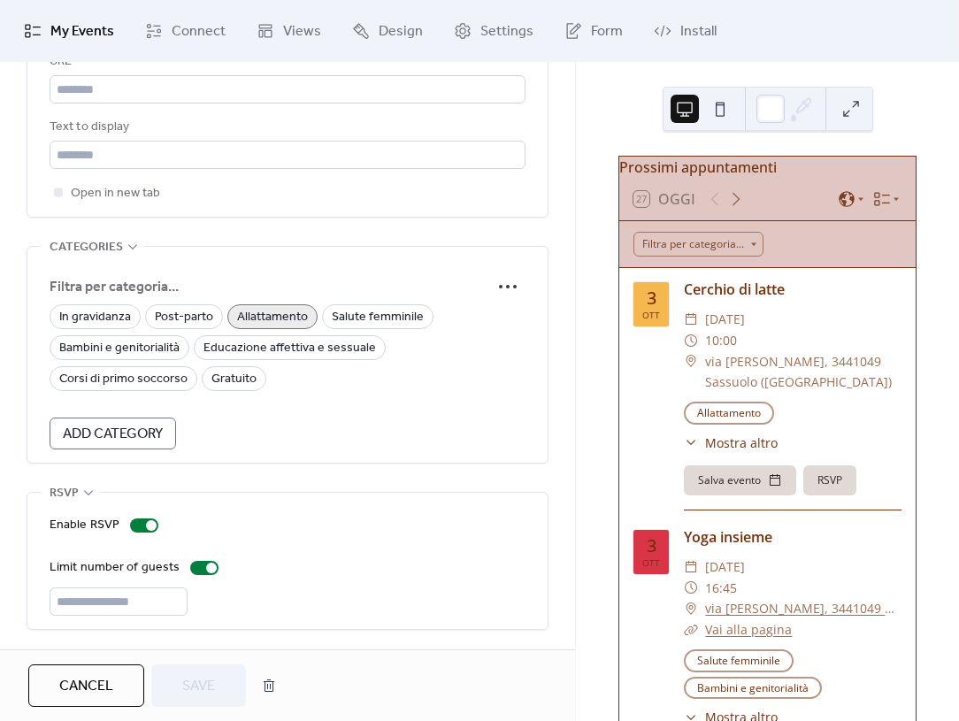
click at [271, 580] on div "Enable RSVP Limit number of guests **" at bounding box center [288, 565] width 476 height 101
drag, startPoint x: 147, startPoint y: 526, endPoint x: 236, endPoint y: 515, distance: 90.1
click at [233, 515] on div "Enable RSVP" at bounding box center [288, 525] width 476 height 21
click at [76, 526] on div "Enable RSVP" at bounding box center [85, 525] width 70 height 21
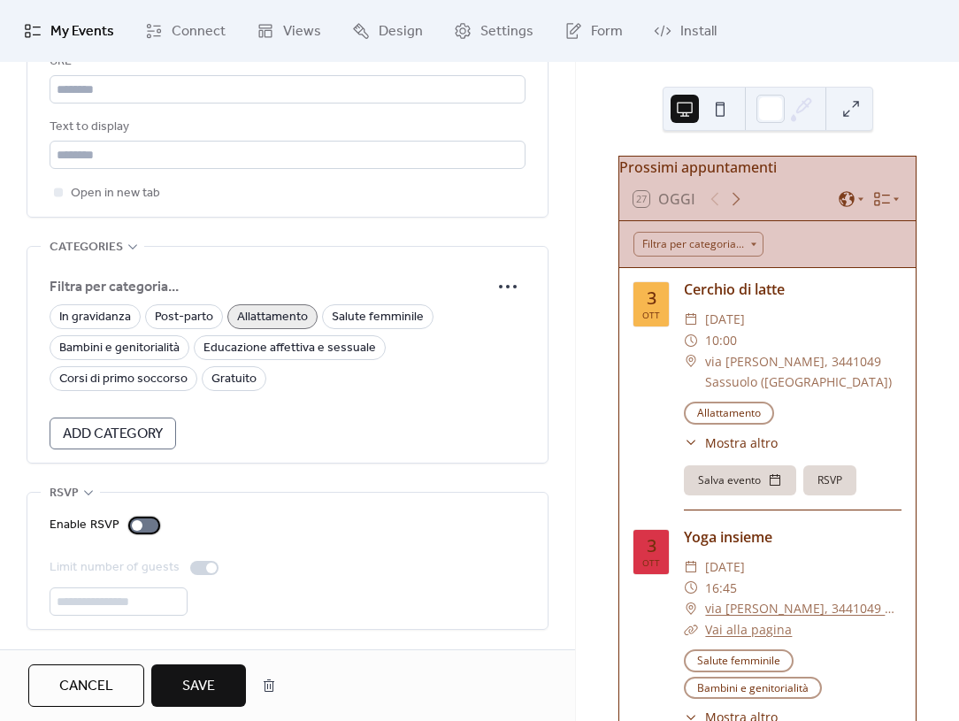
click at [130, 521] on div at bounding box center [144, 525] width 28 height 14
click at [193, 693] on span "Save" at bounding box center [198, 686] width 33 height 21
